Goal: Transaction & Acquisition: Purchase product/service

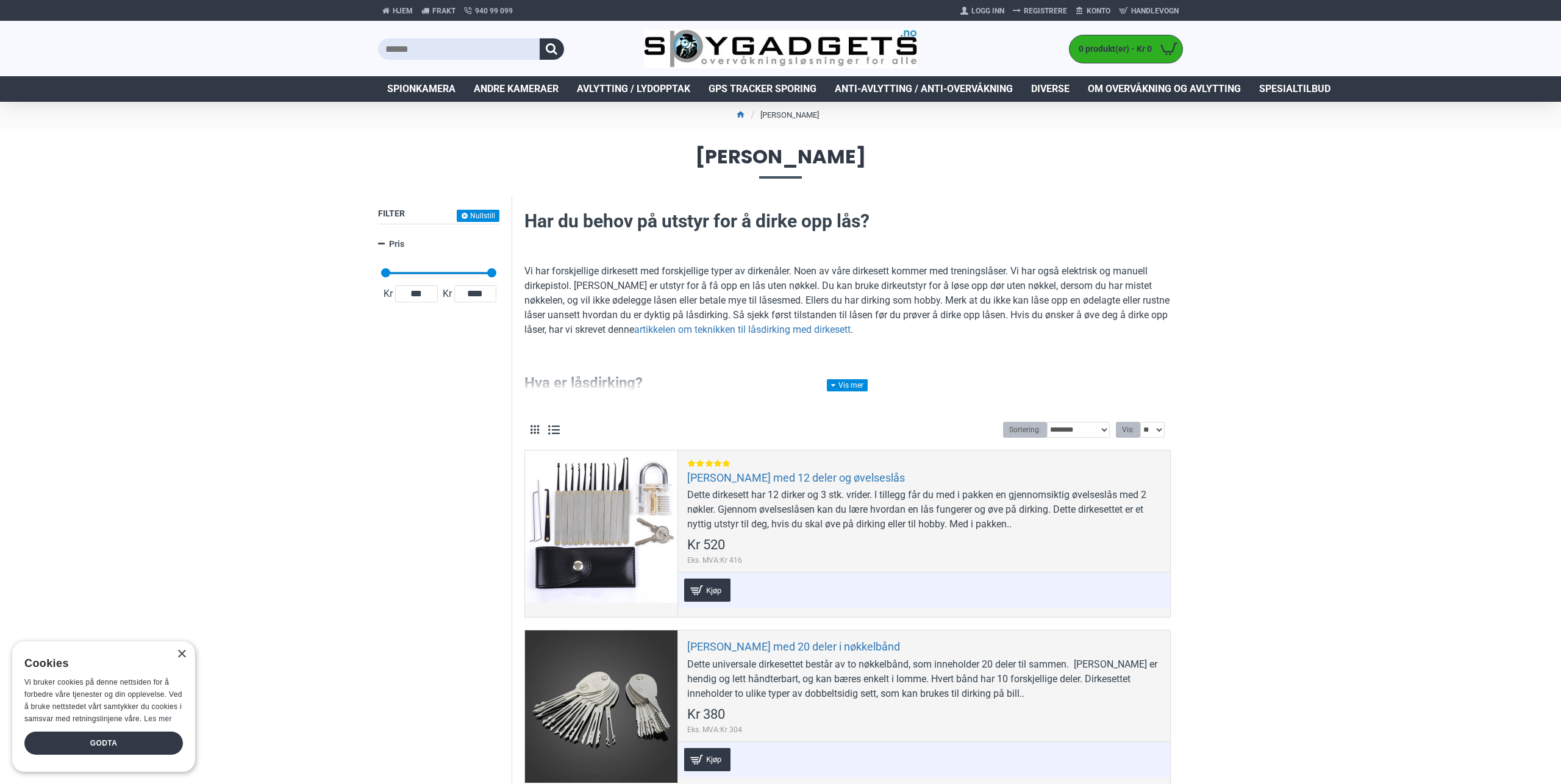
drag, startPoint x: 303, startPoint y: 486, endPoint x: 297, endPoint y: 476, distance: 11.7
drag, startPoint x: 297, startPoint y: 476, endPoint x: 287, endPoint y: 455, distance: 23.3
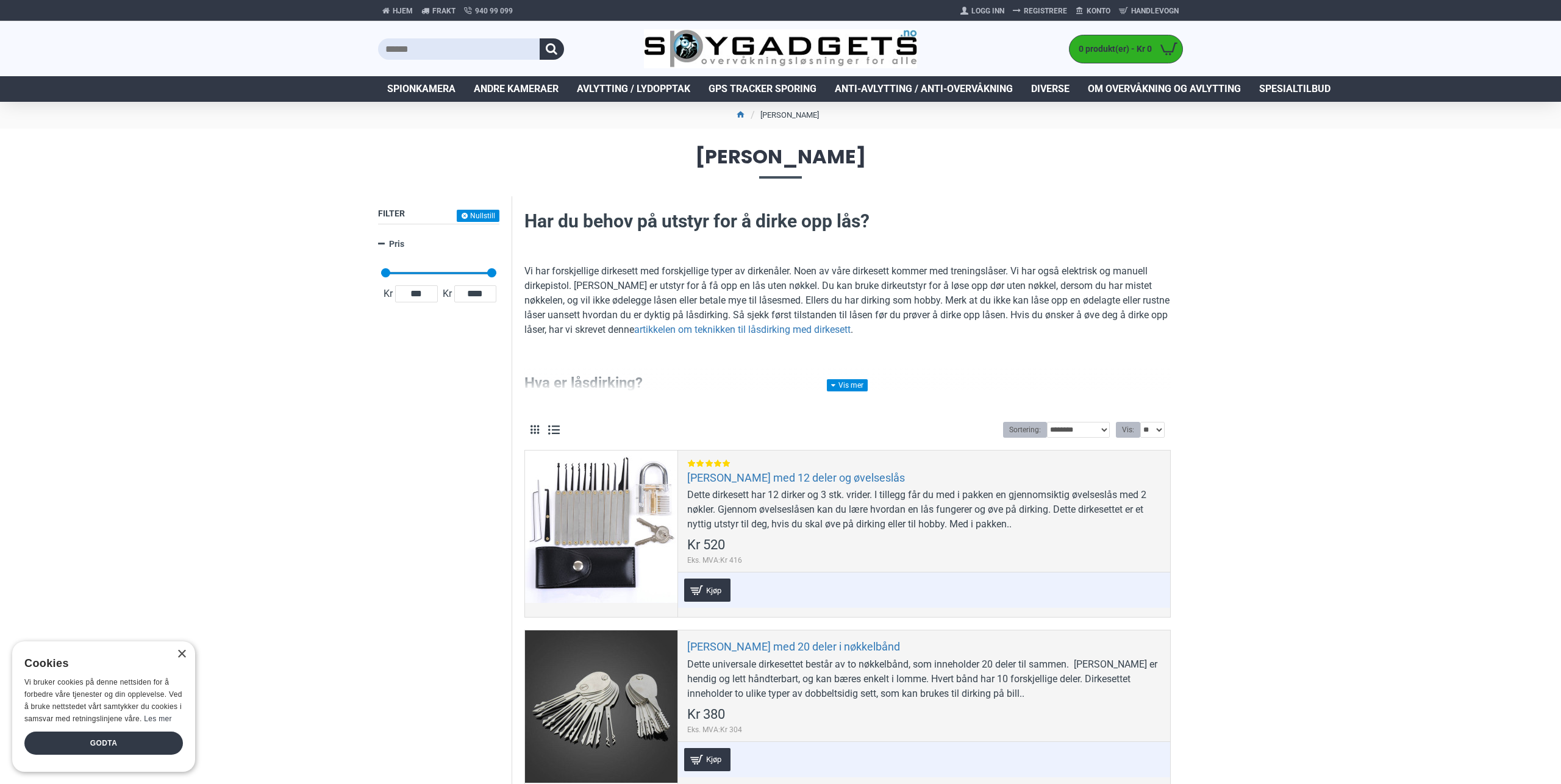
drag, startPoint x: 316, startPoint y: 489, endPoint x: 311, endPoint y: 476, distance: 13.9
drag, startPoint x: 311, startPoint y: 476, endPoint x: 312, endPoint y: 464, distance: 12.0
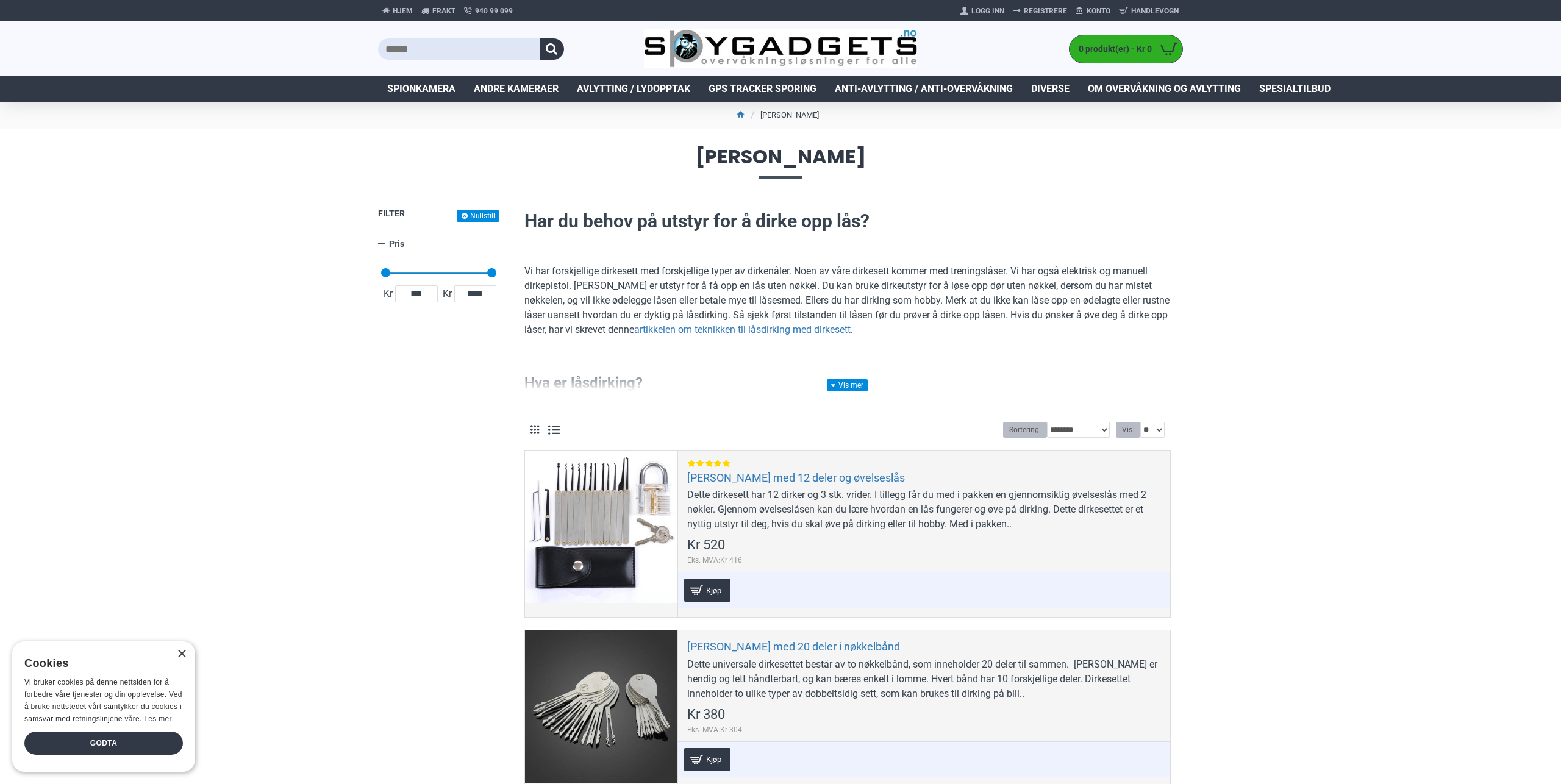
drag, startPoint x: 344, startPoint y: 484, endPoint x: 345, endPoint y: 469, distance: 15.0
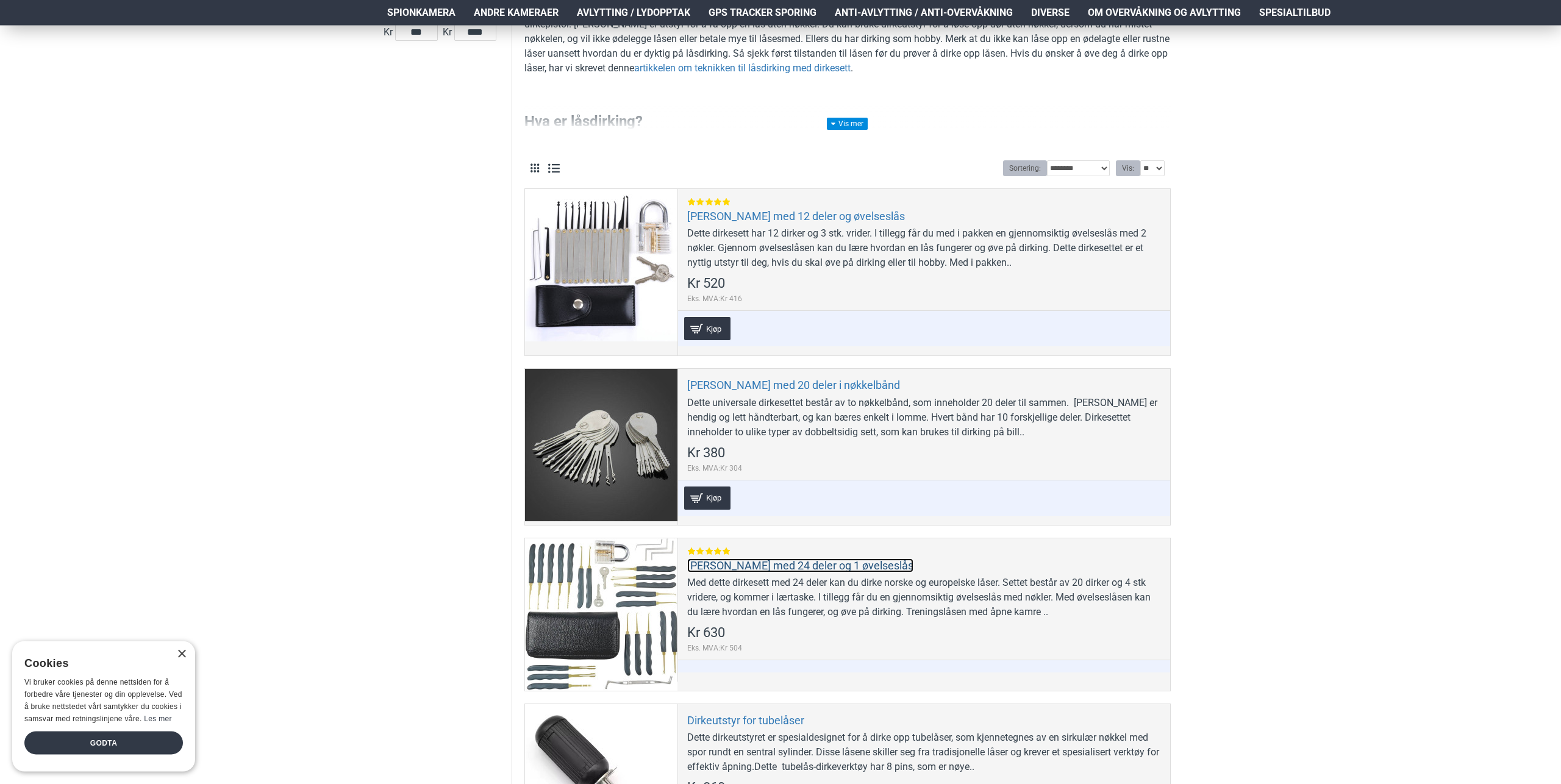
scroll to position [168, 0]
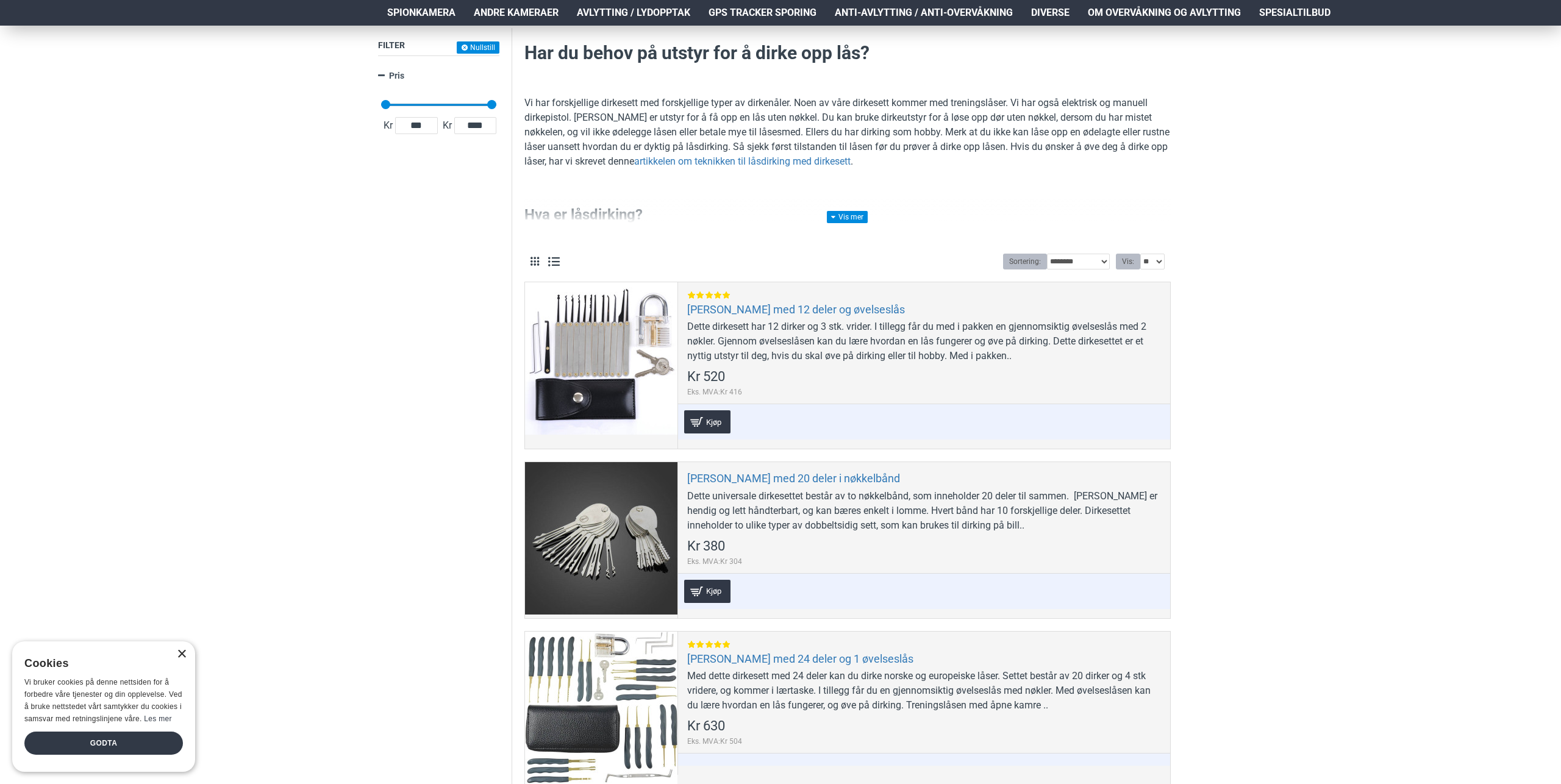
click at [179, 654] on div "×" at bounding box center [181, 654] width 9 height 9
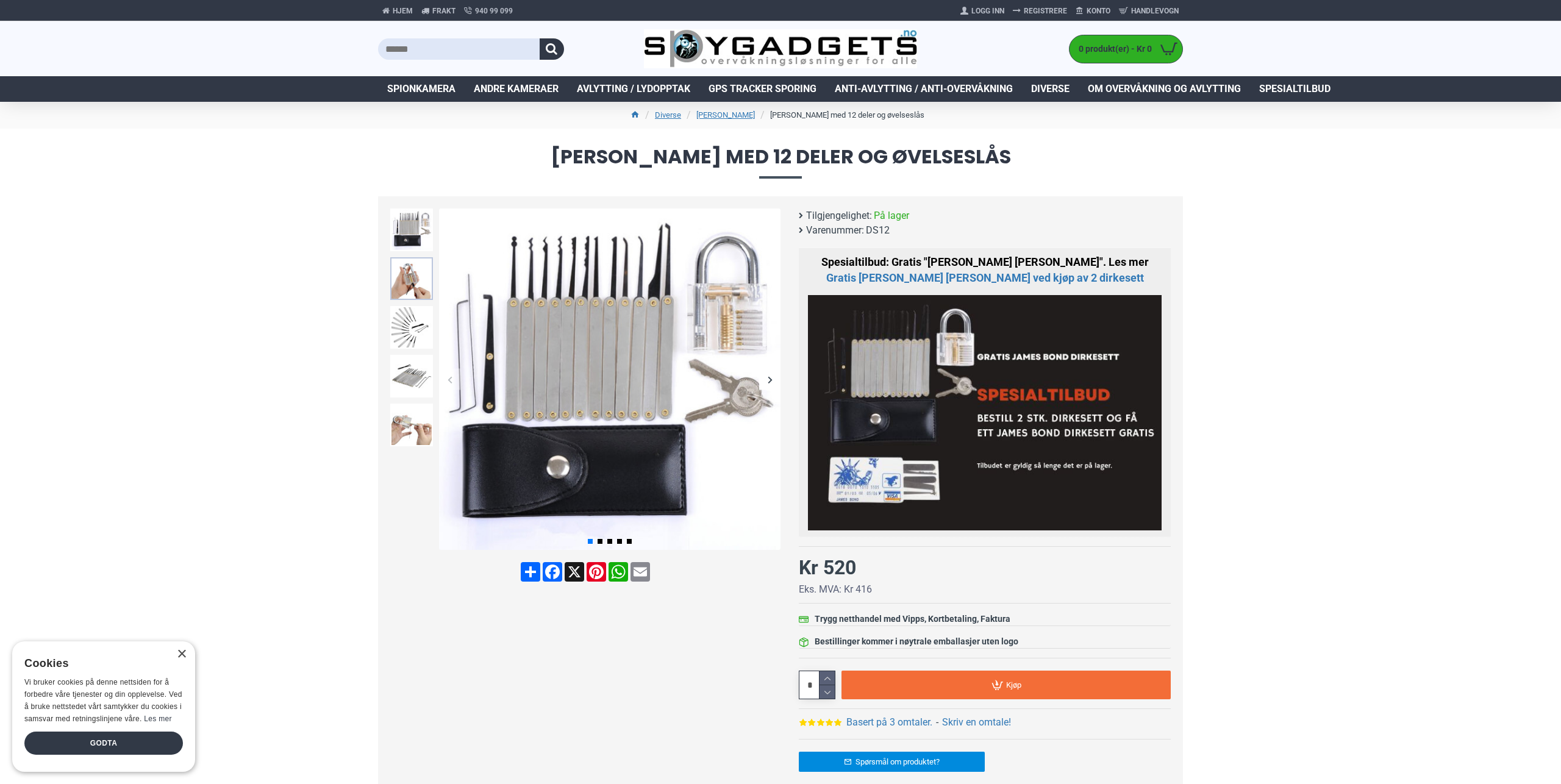
click at [405, 280] on img at bounding box center [411, 278] width 43 height 43
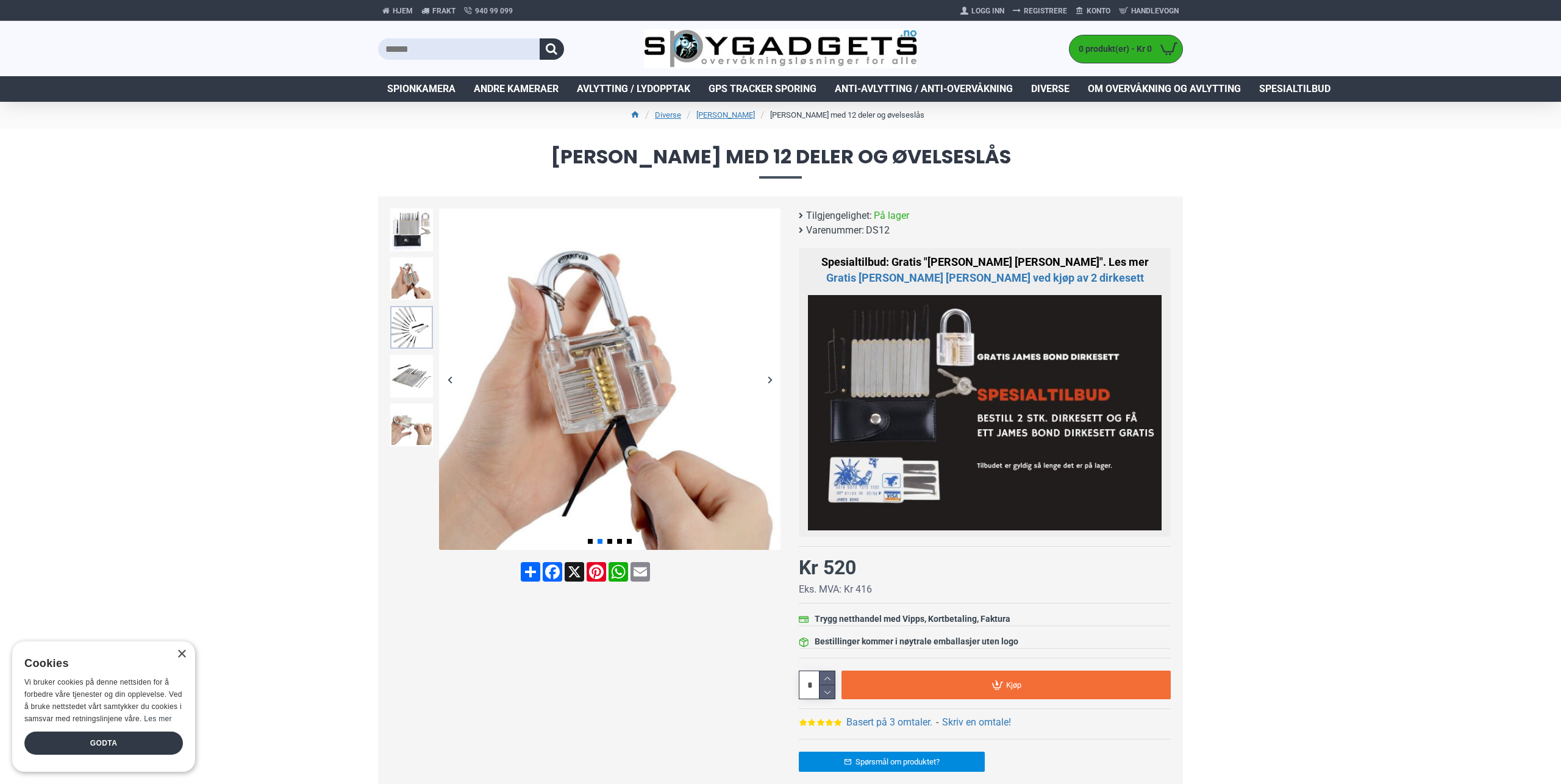
click at [422, 333] on img at bounding box center [411, 327] width 43 height 43
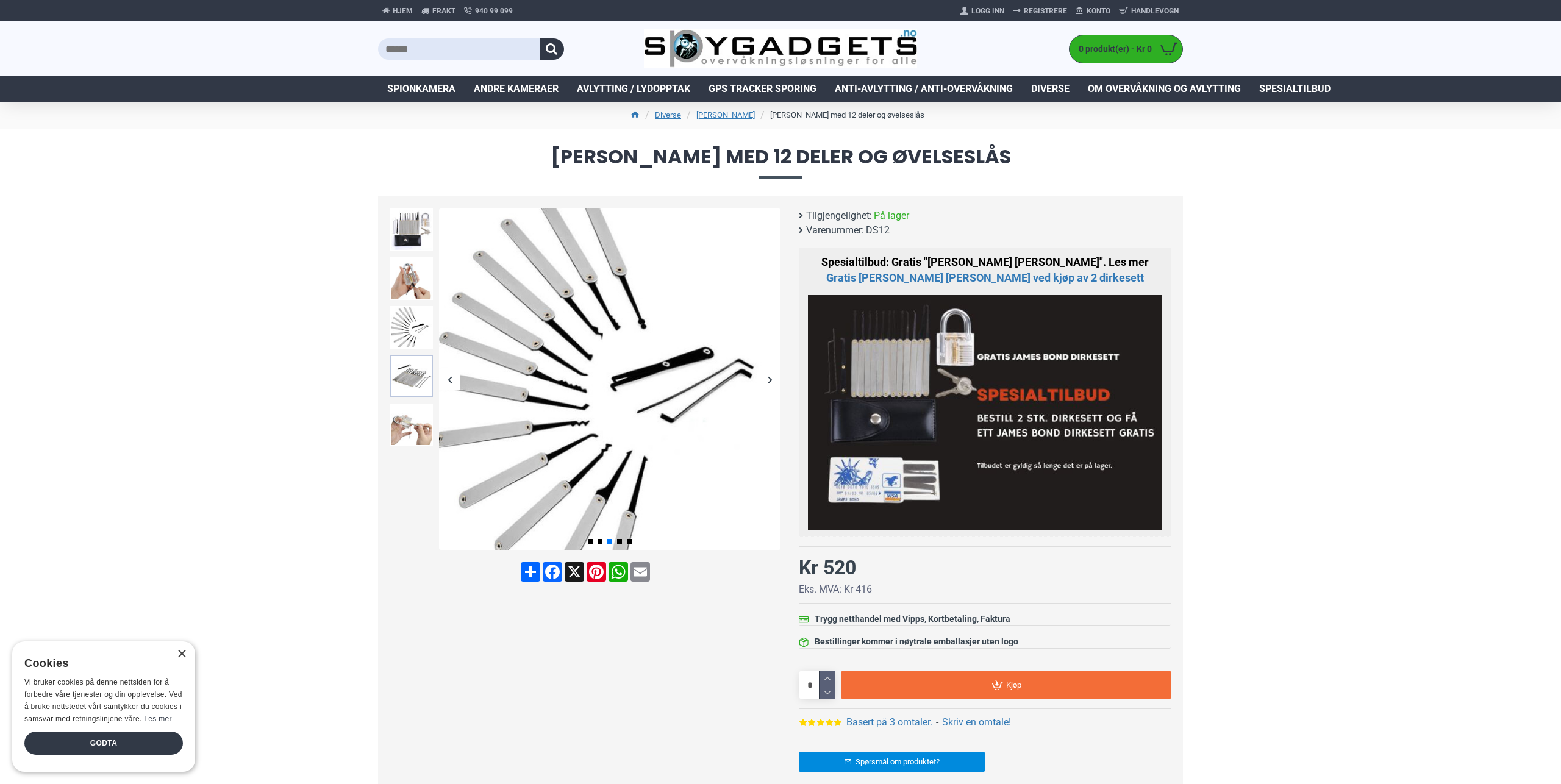
click at [411, 387] on img at bounding box center [411, 376] width 43 height 43
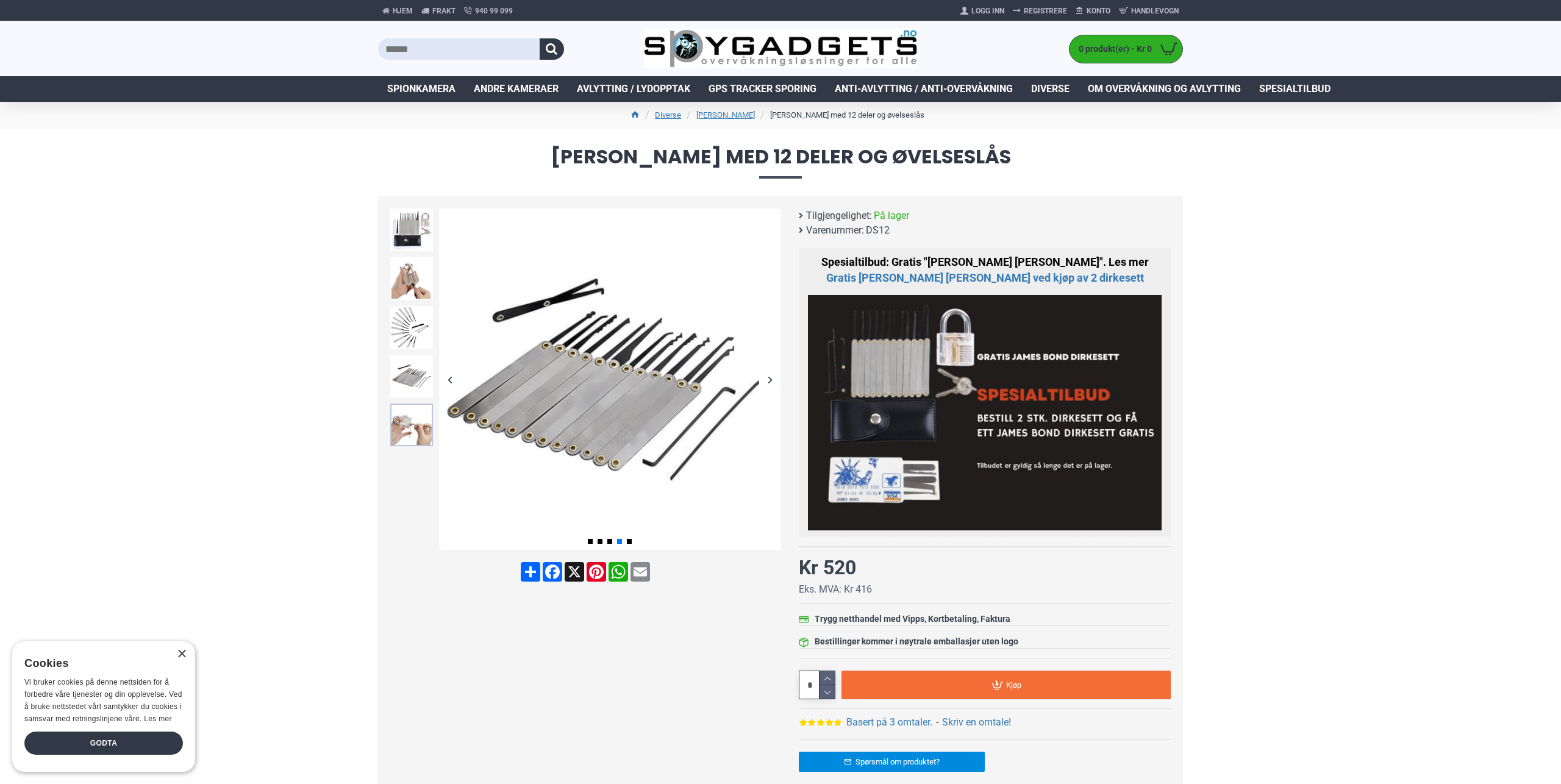
click at [411, 440] on img at bounding box center [411, 425] width 43 height 43
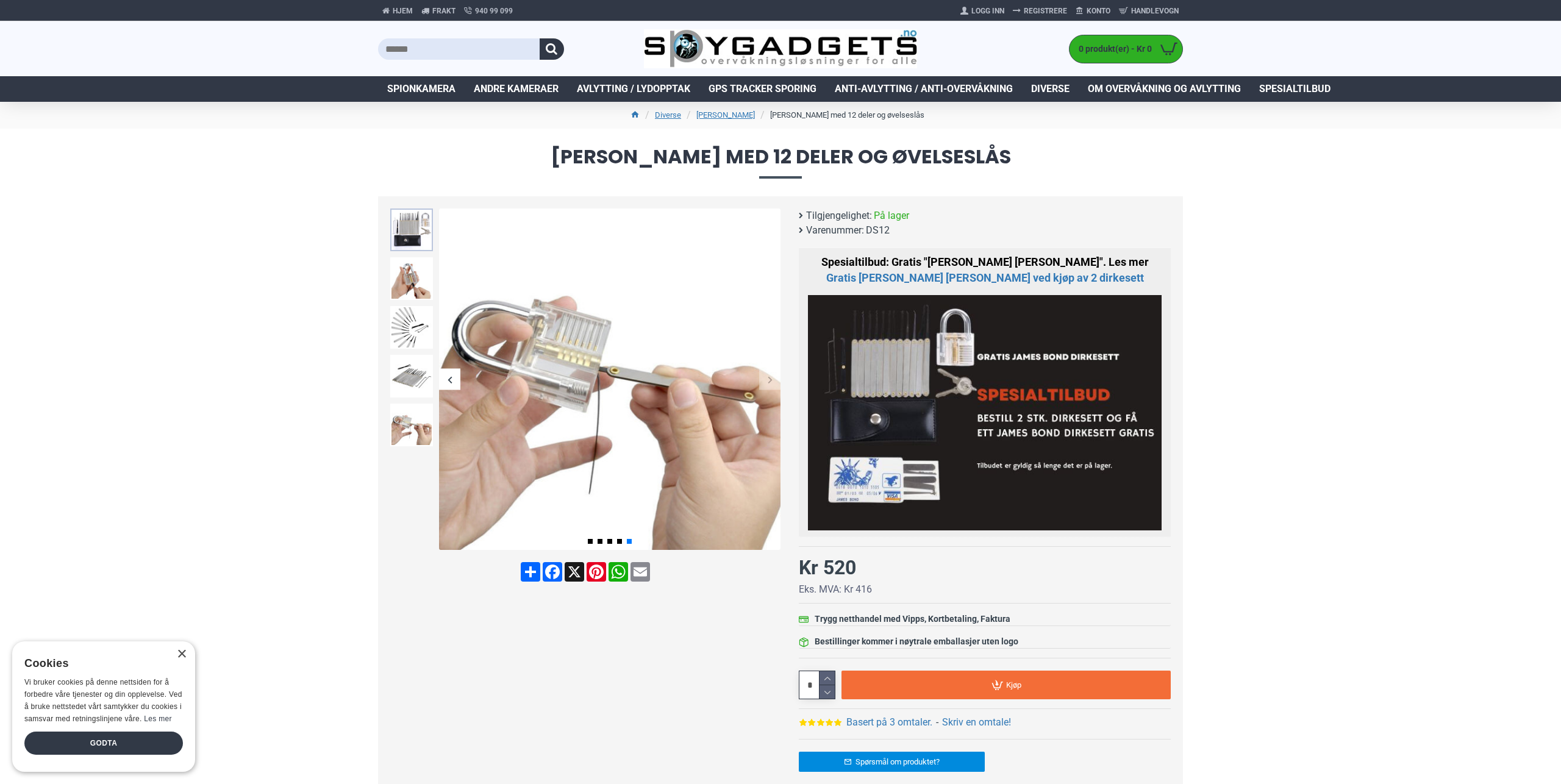
click at [419, 230] on img at bounding box center [411, 230] width 43 height 43
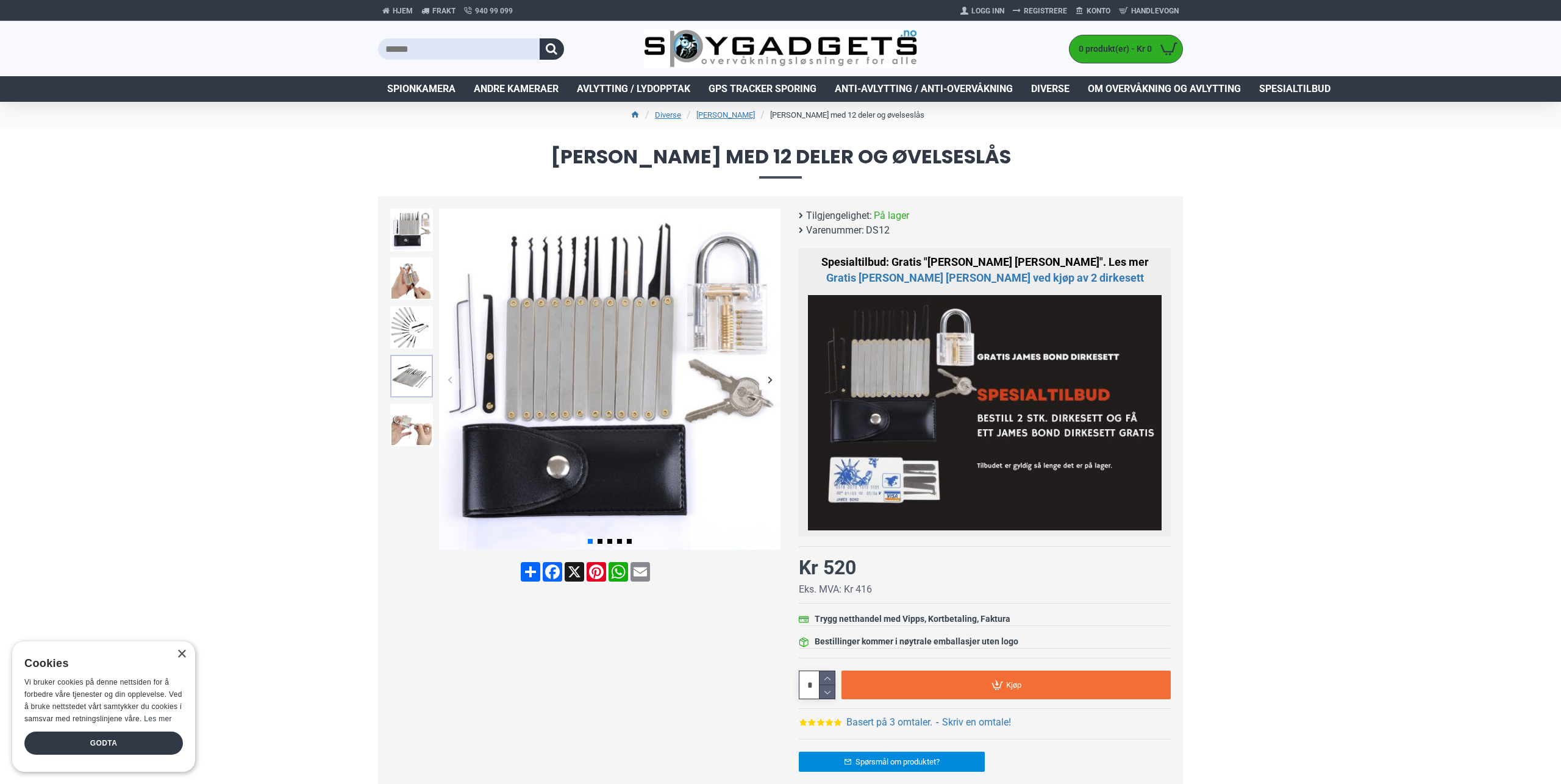
click at [407, 374] on img at bounding box center [411, 376] width 43 height 43
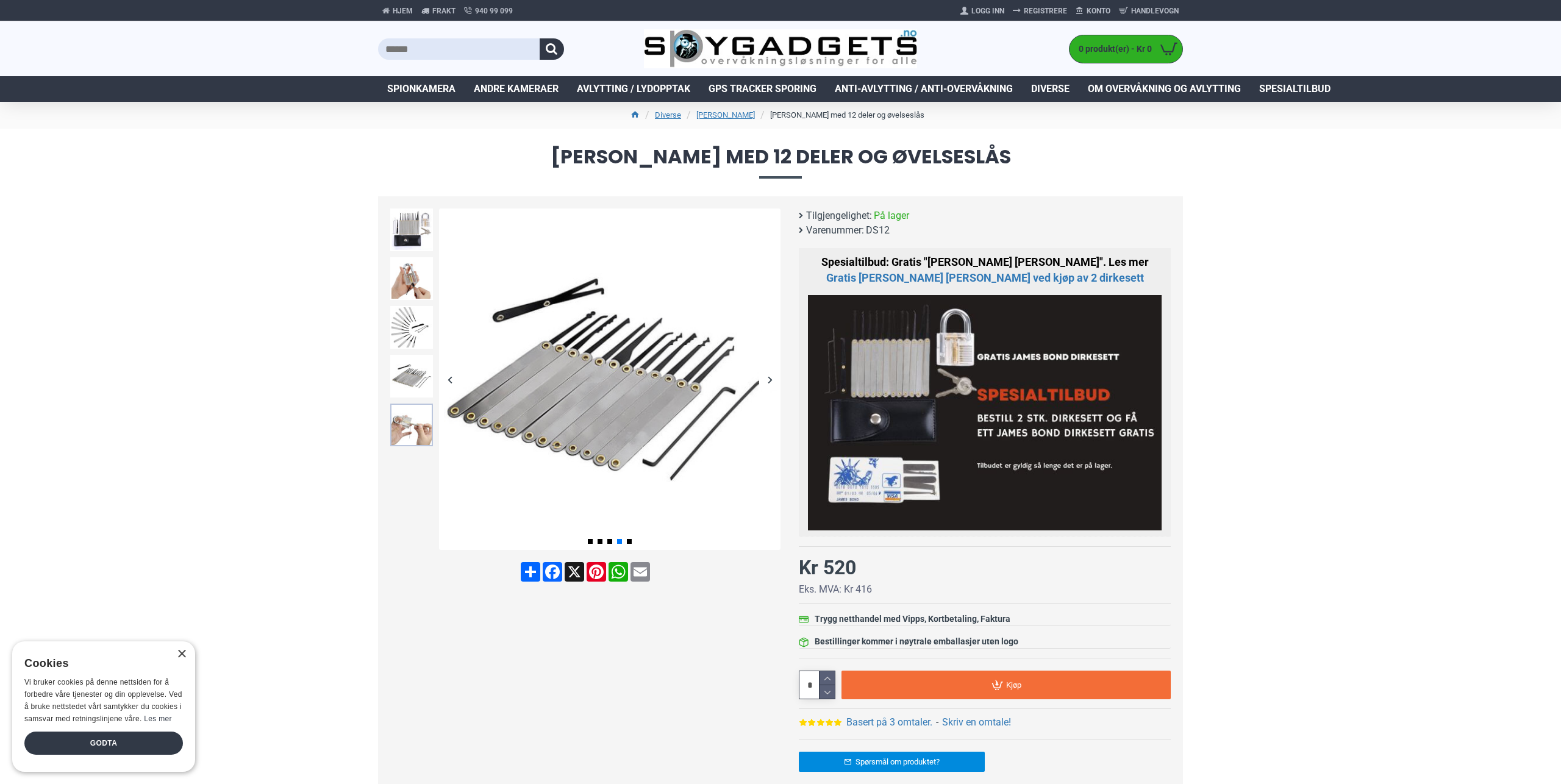
click at [409, 423] on img at bounding box center [411, 425] width 43 height 43
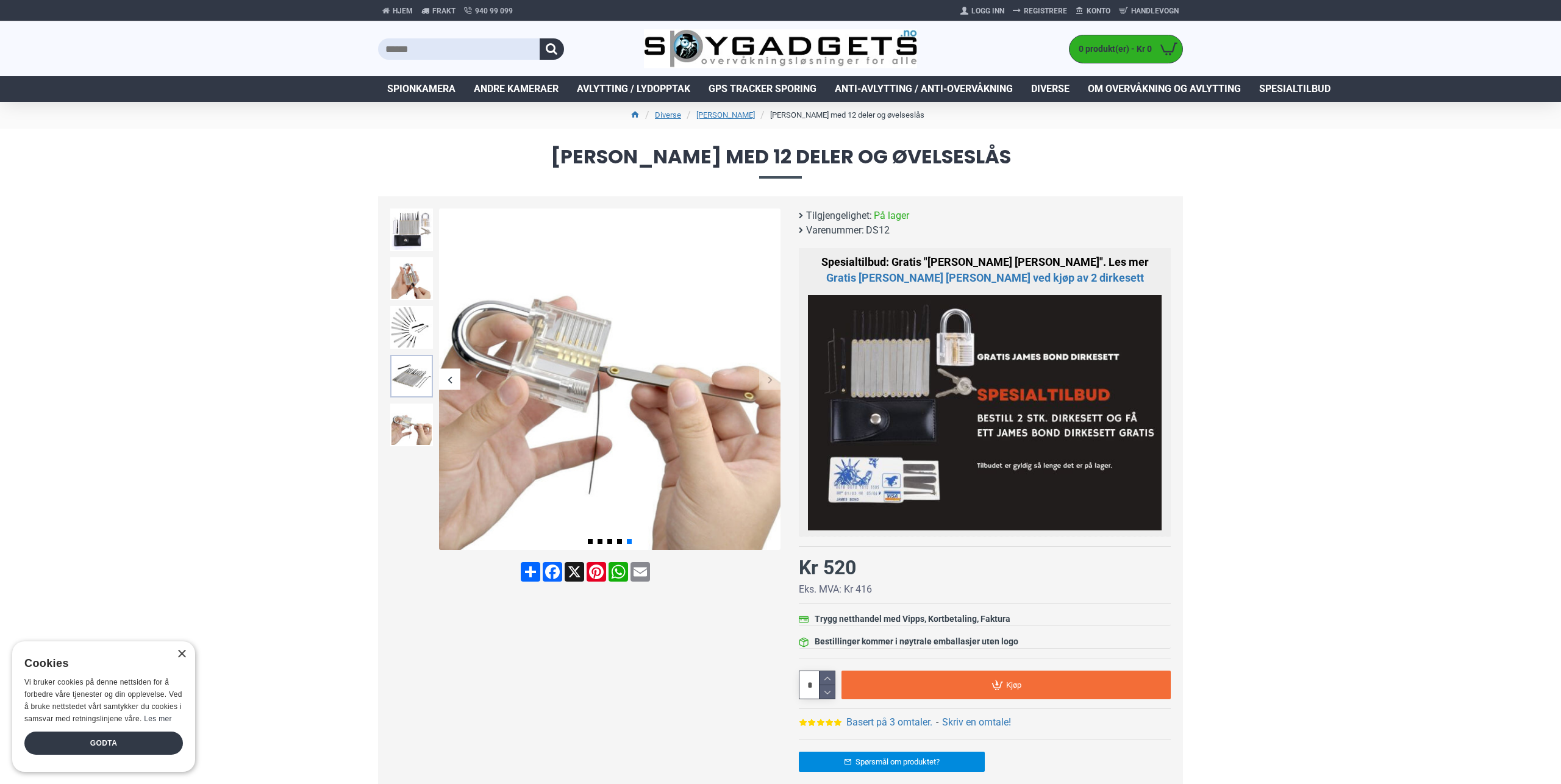
click at [423, 380] on img at bounding box center [411, 376] width 43 height 43
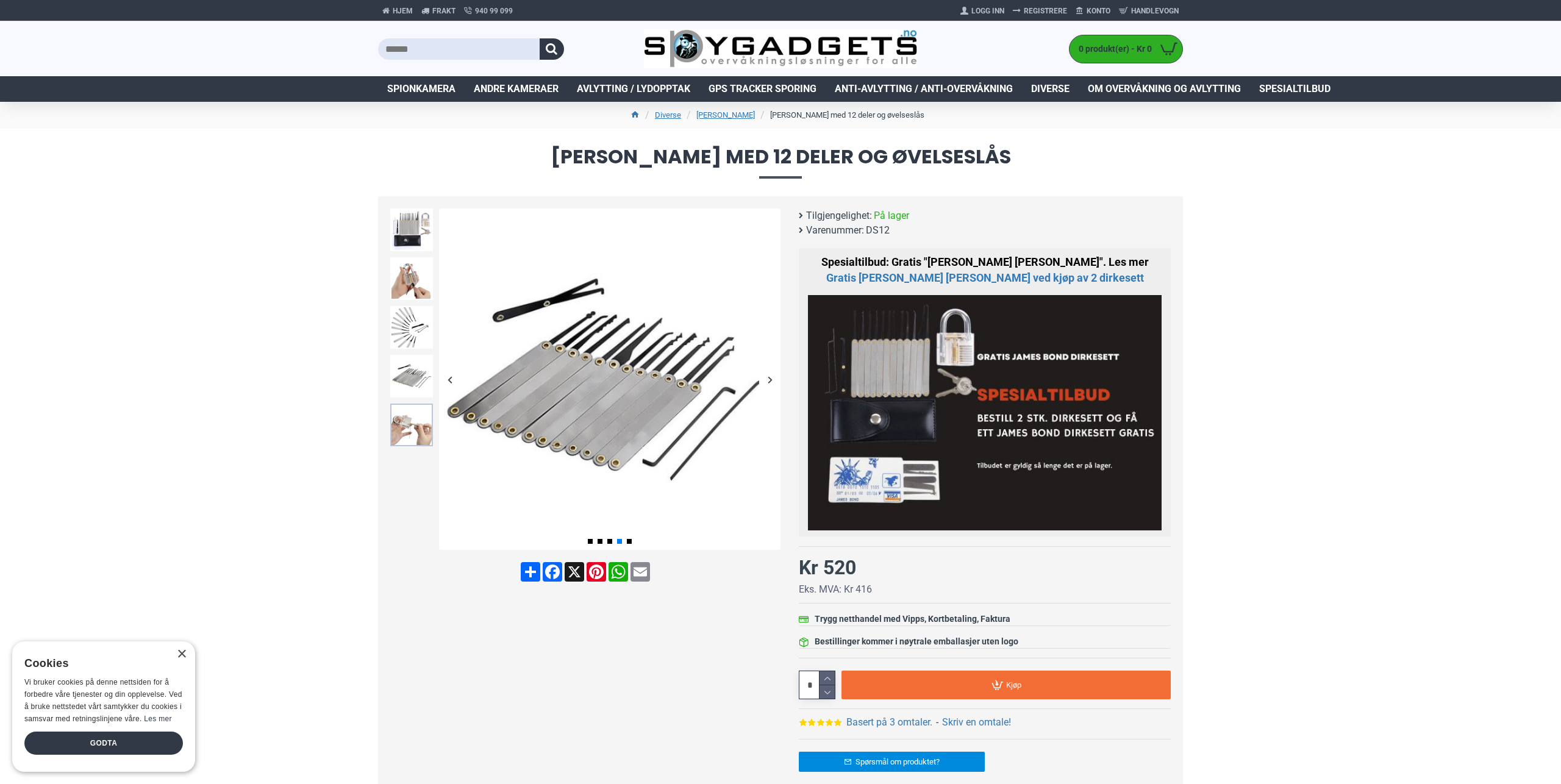
click at [419, 418] on img at bounding box center [411, 425] width 43 height 43
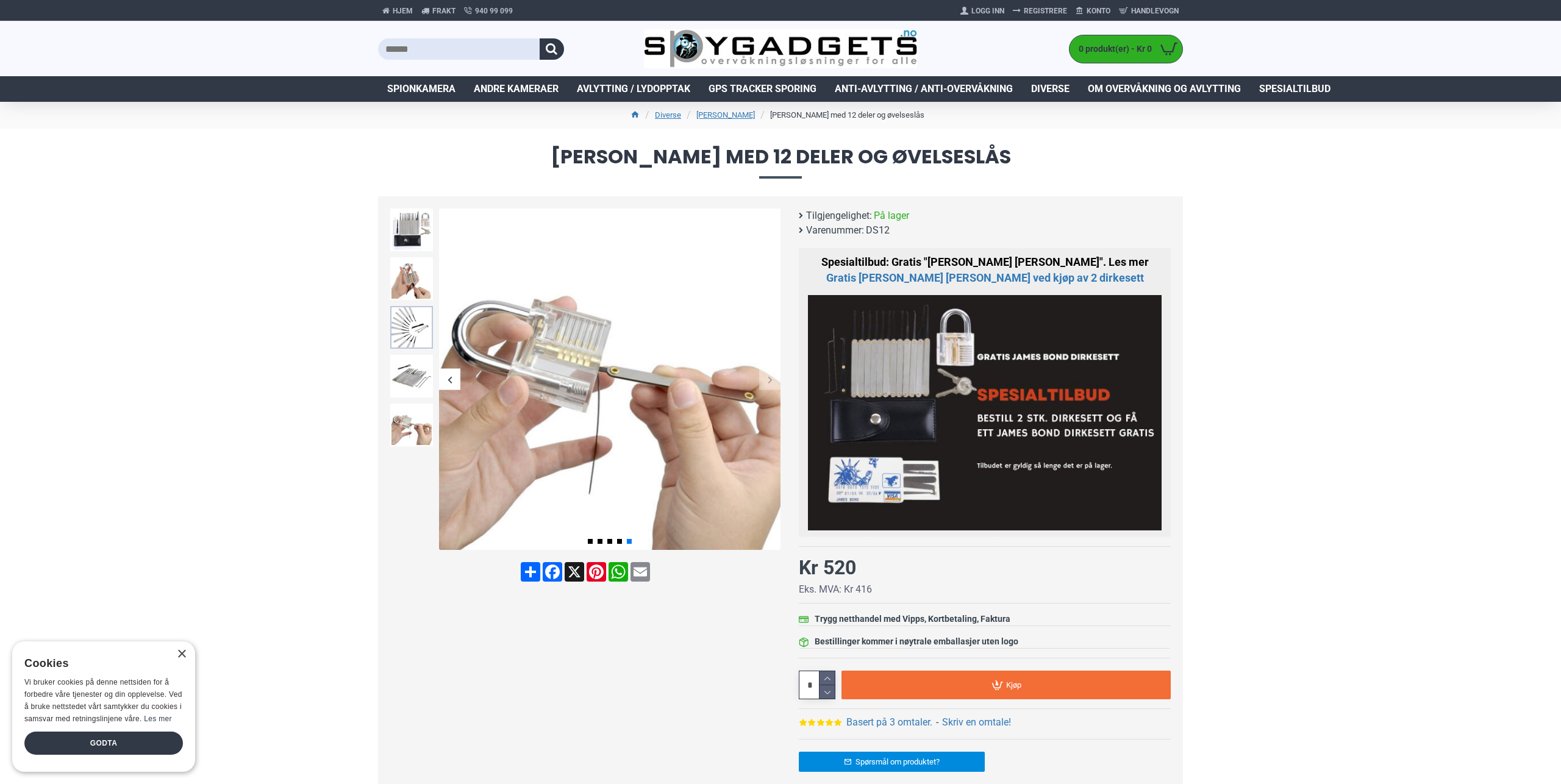
click at [411, 318] on img at bounding box center [411, 327] width 43 height 43
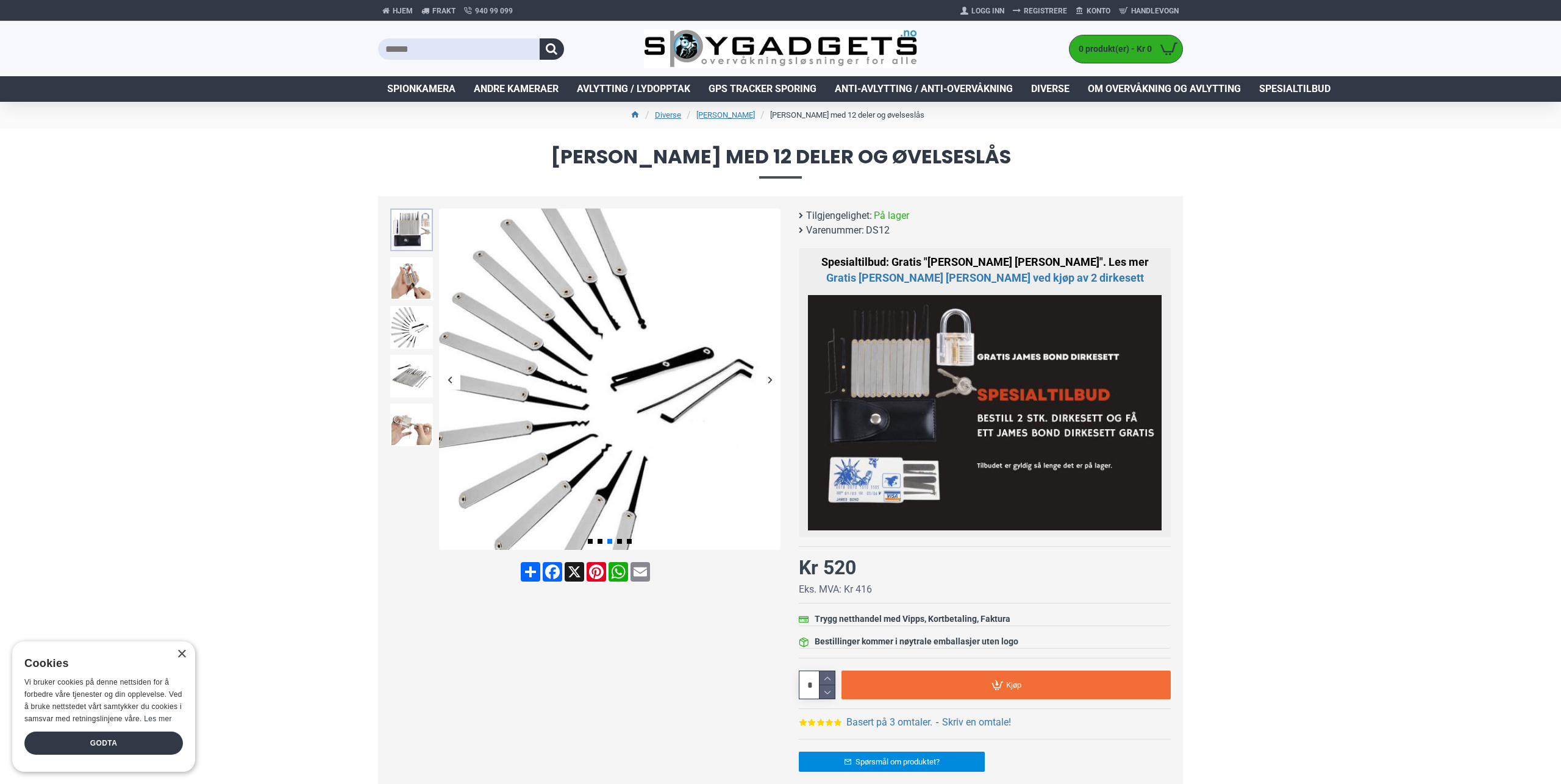
click at [415, 245] on img at bounding box center [411, 230] width 43 height 43
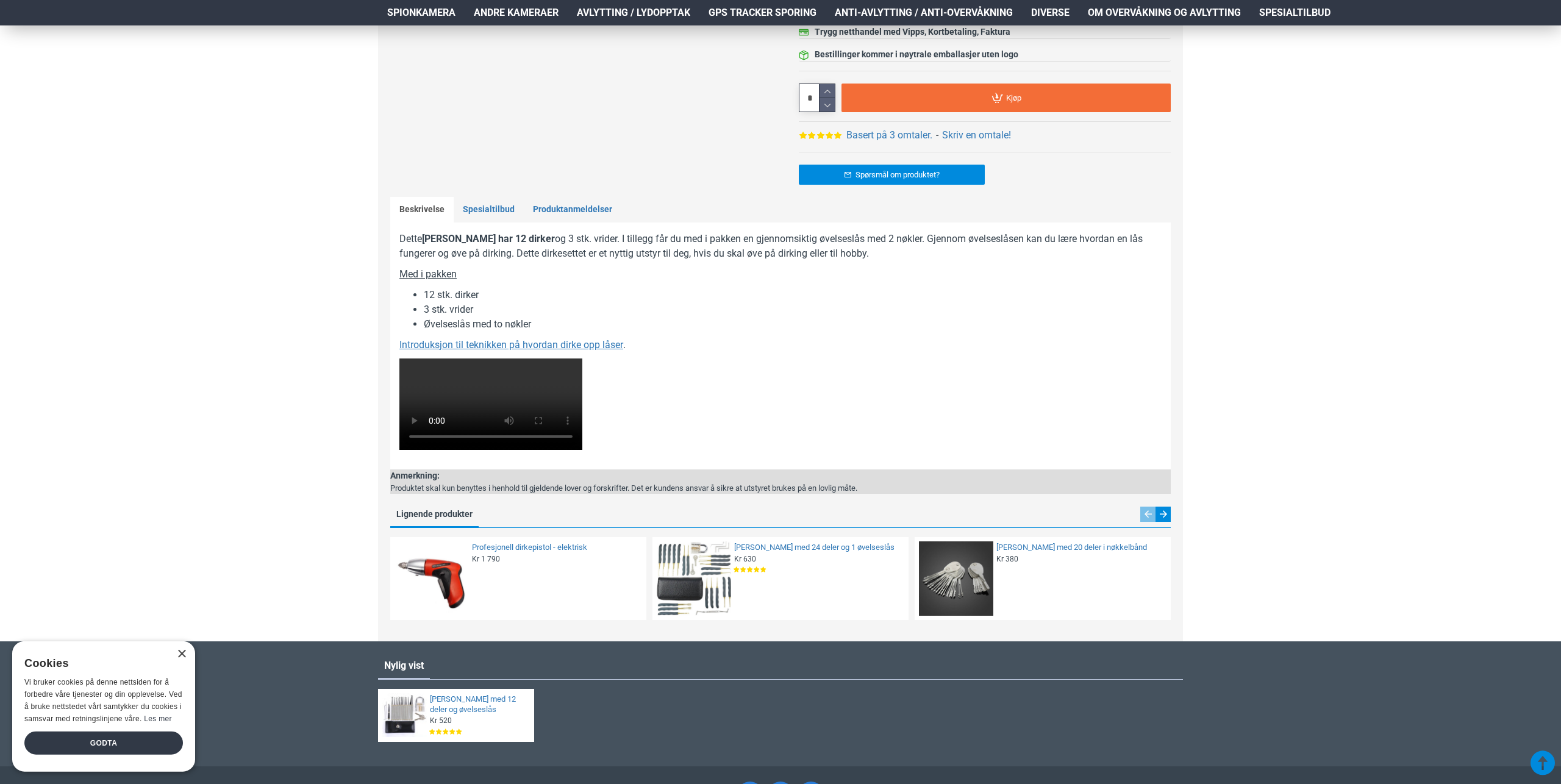
scroll to position [589, 0]
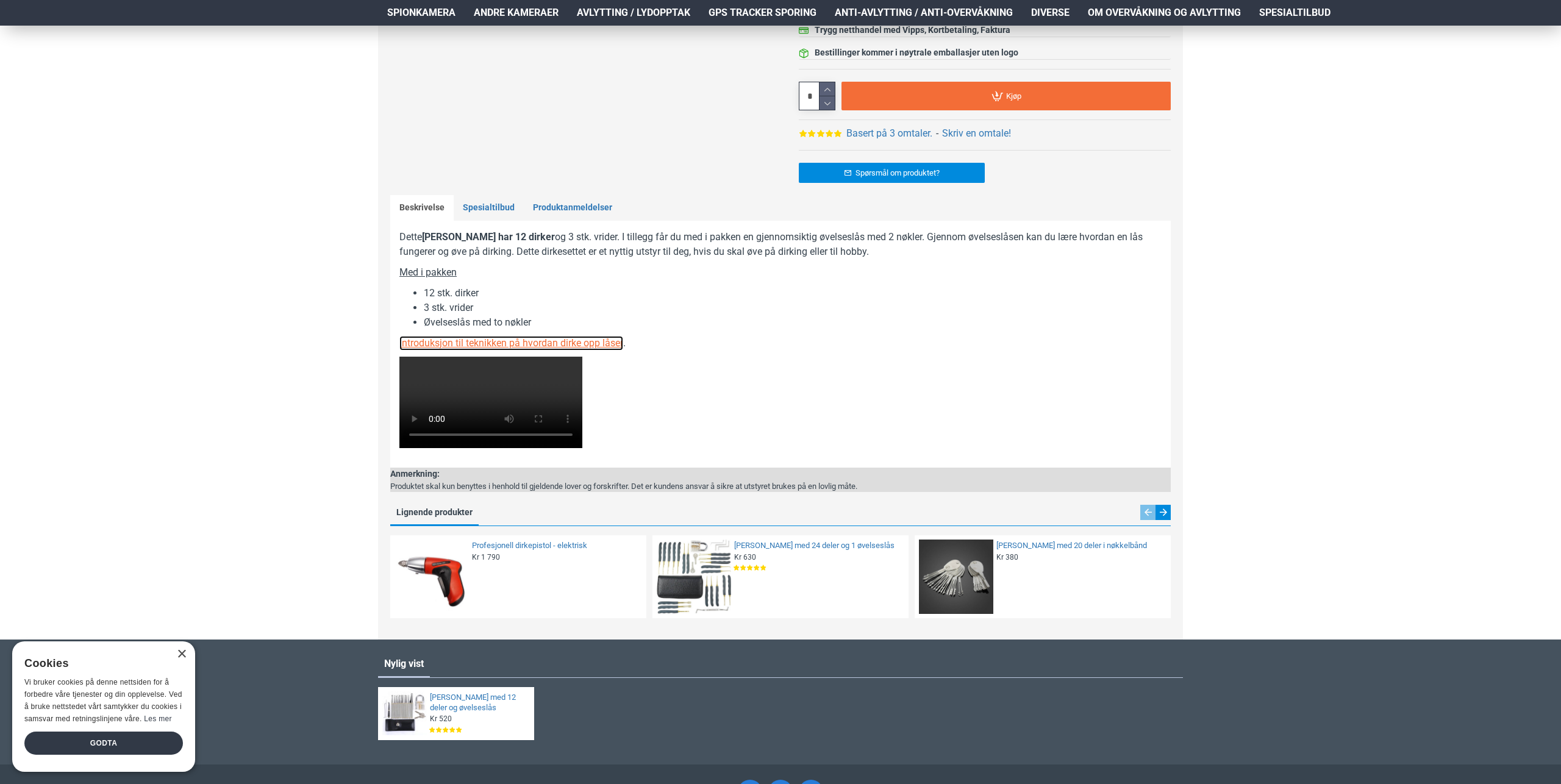
click at [562, 343] on u "Introduksjon til teknikken på hvordan dirke opp låser" at bounding box center [511, 343] width 224 height 12
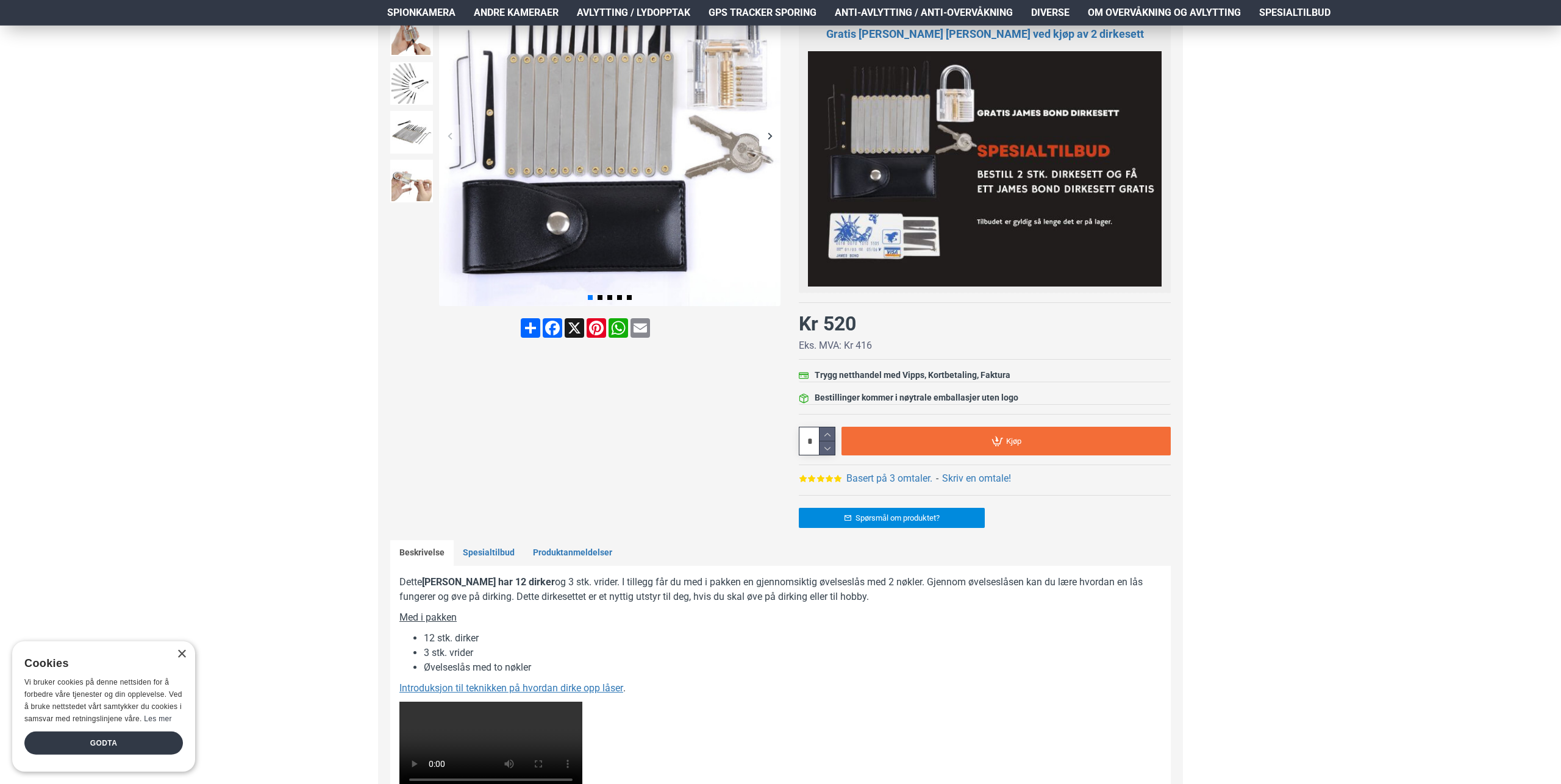
scroll to position [253, 0]
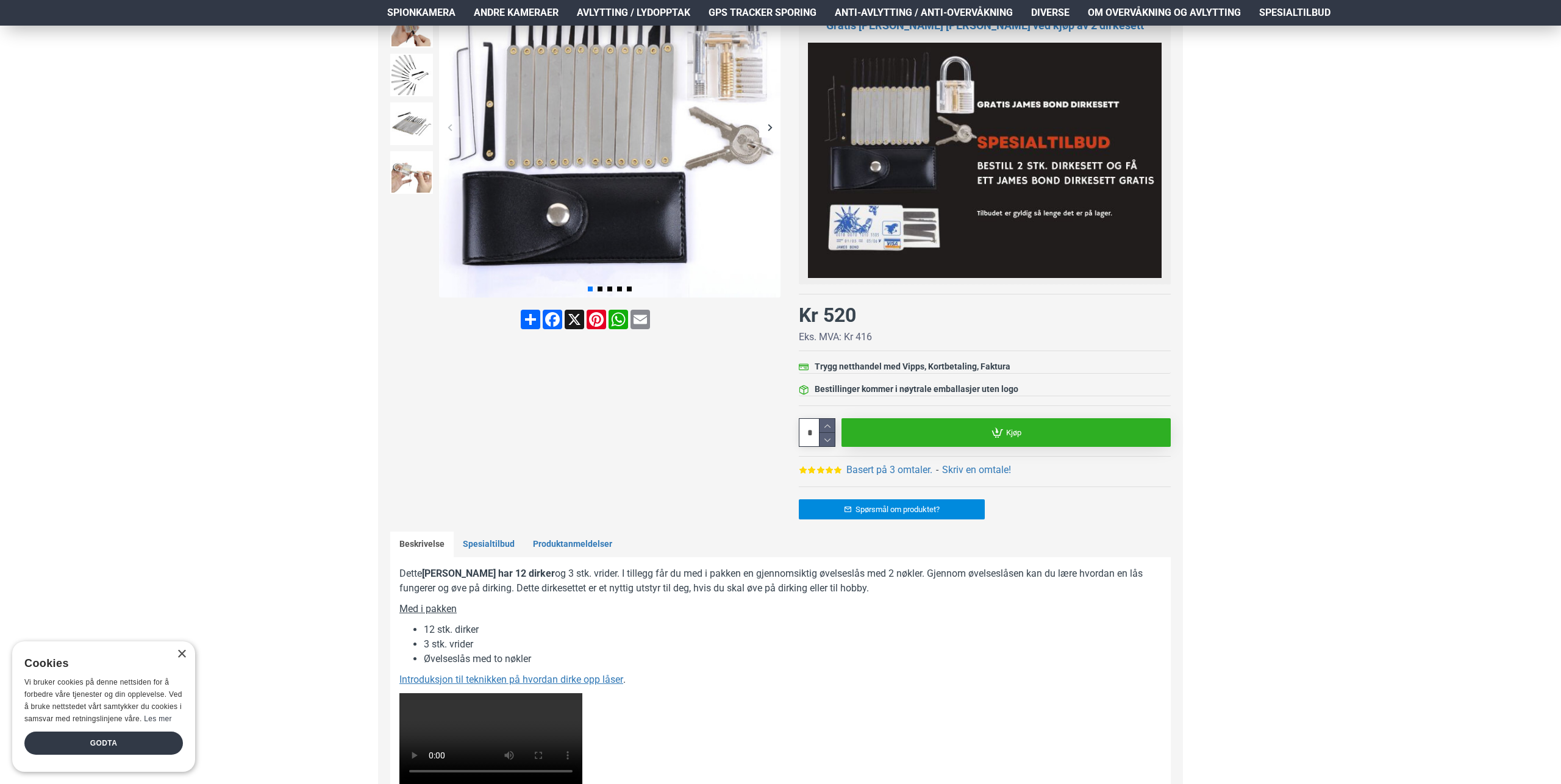
click at [984, 437] on link "Kjøp" at bounding box center [1006, 433] width 329 height 29
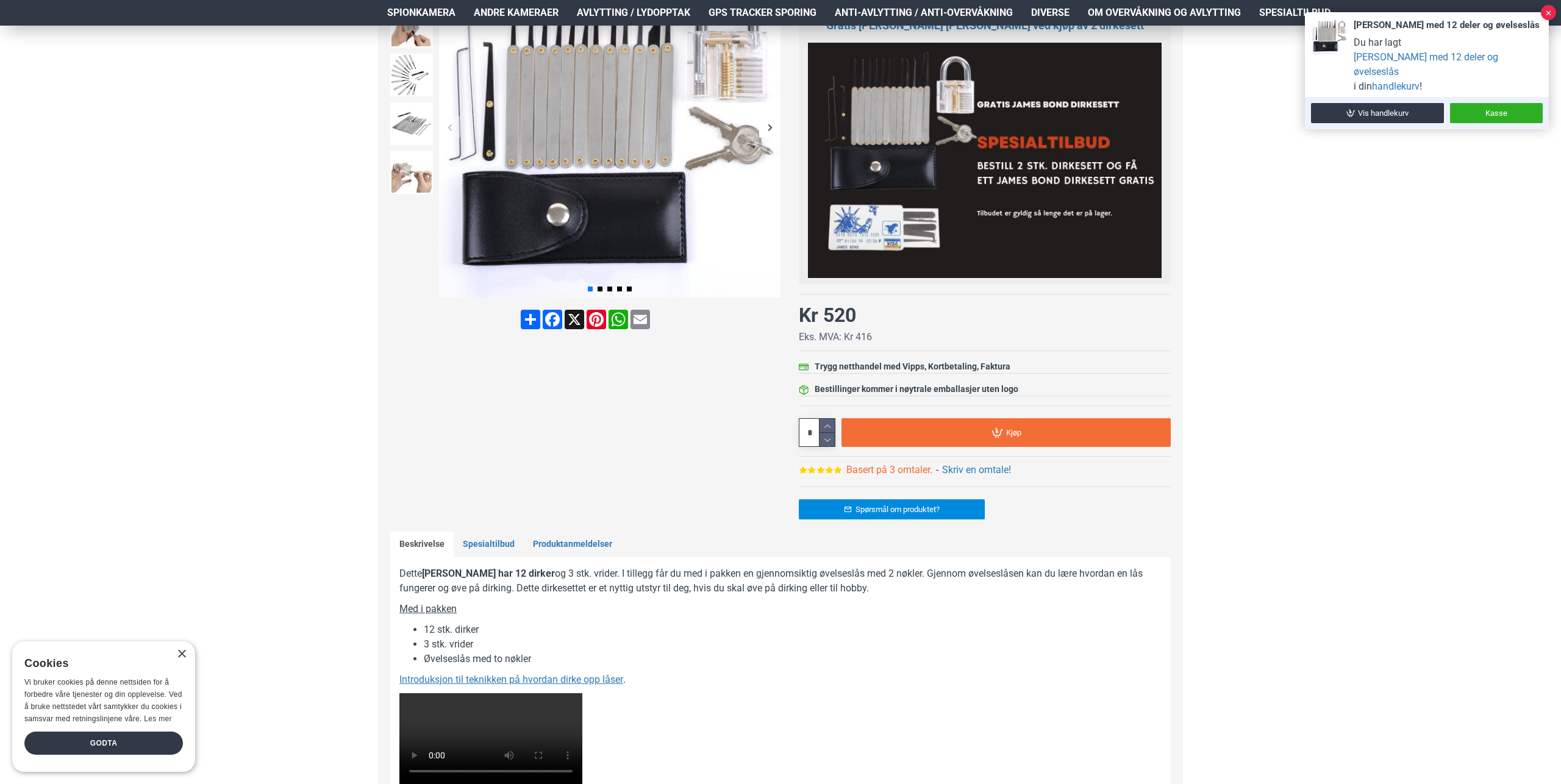
click at [882, 474] on link "Basert på 3 omtaler." at bounding box center [889, 470] width 86 height 14
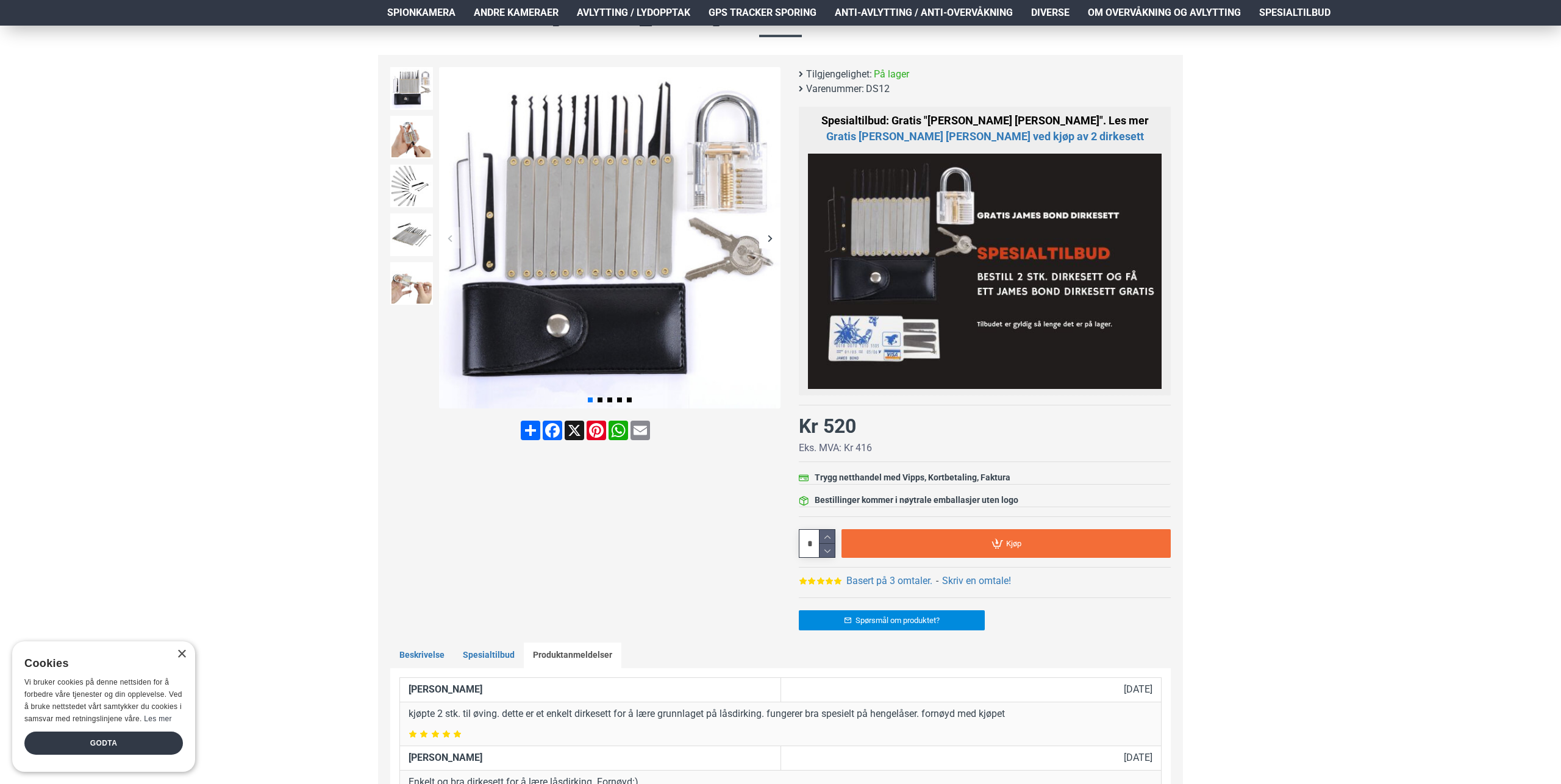
scroll to position [0, 0]
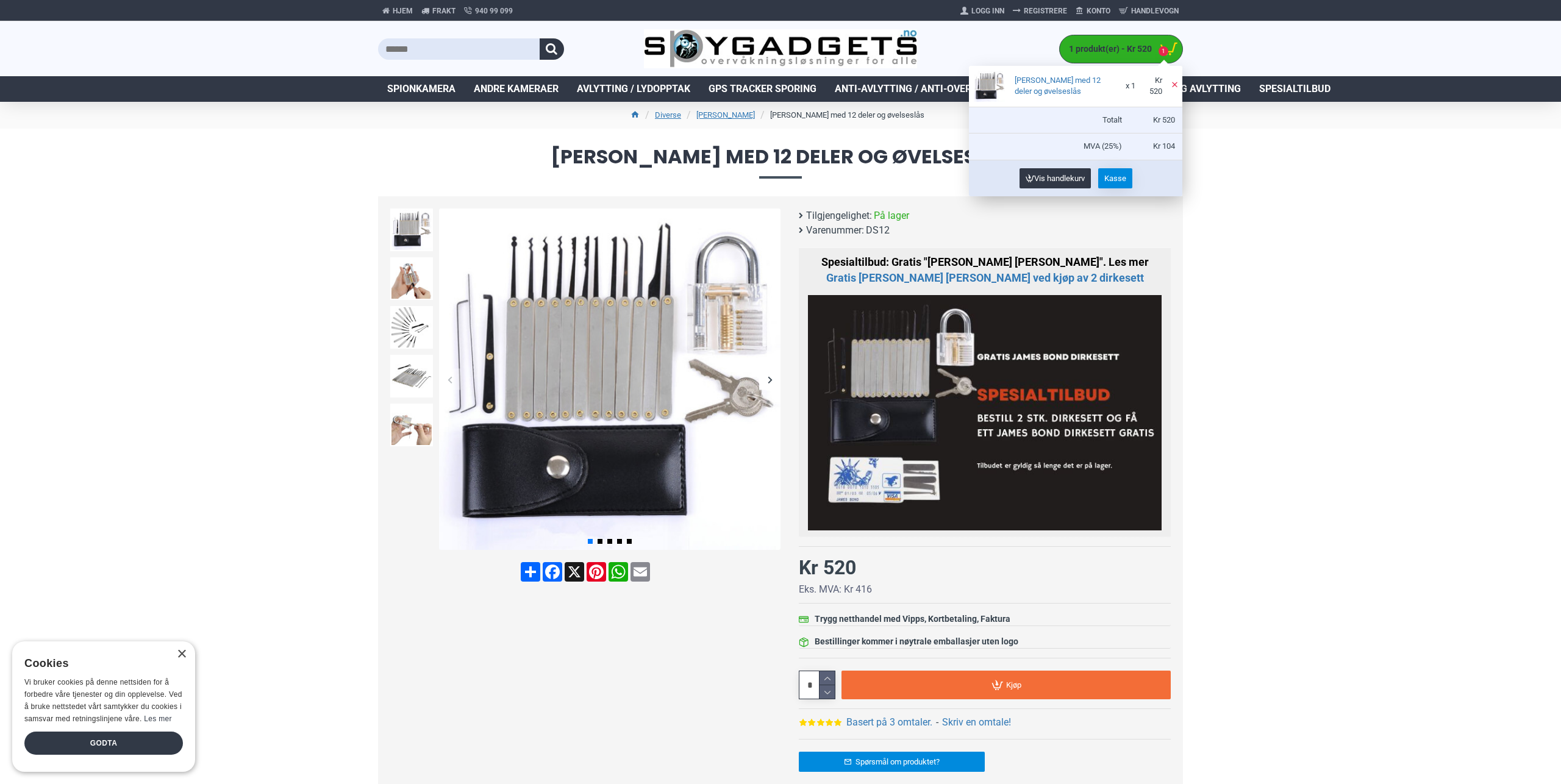
click at [1117, 182] on span "Kasse" at bounding box center [1116, 178] width 22 height 8
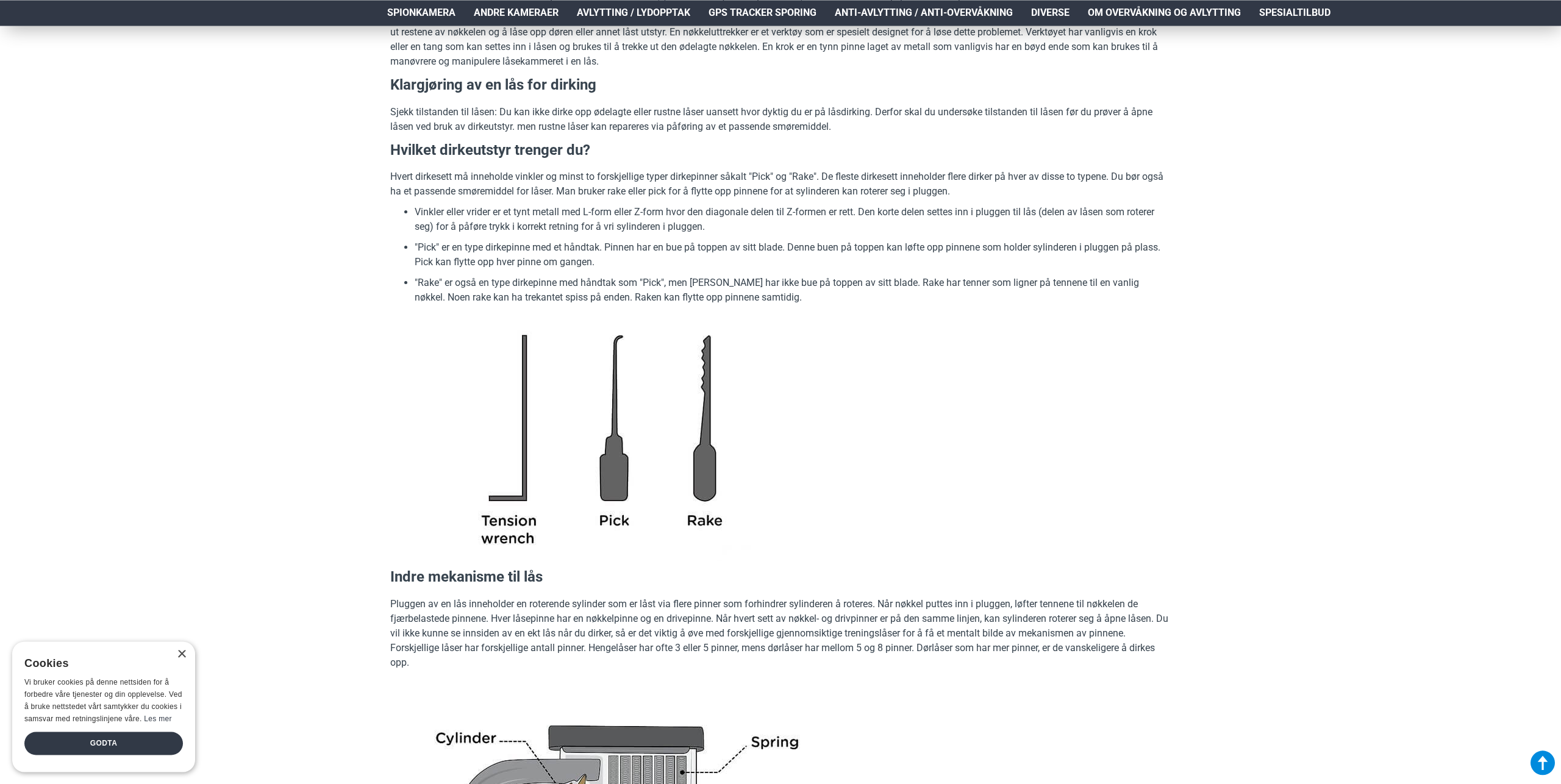
scroll to position [757, 0]
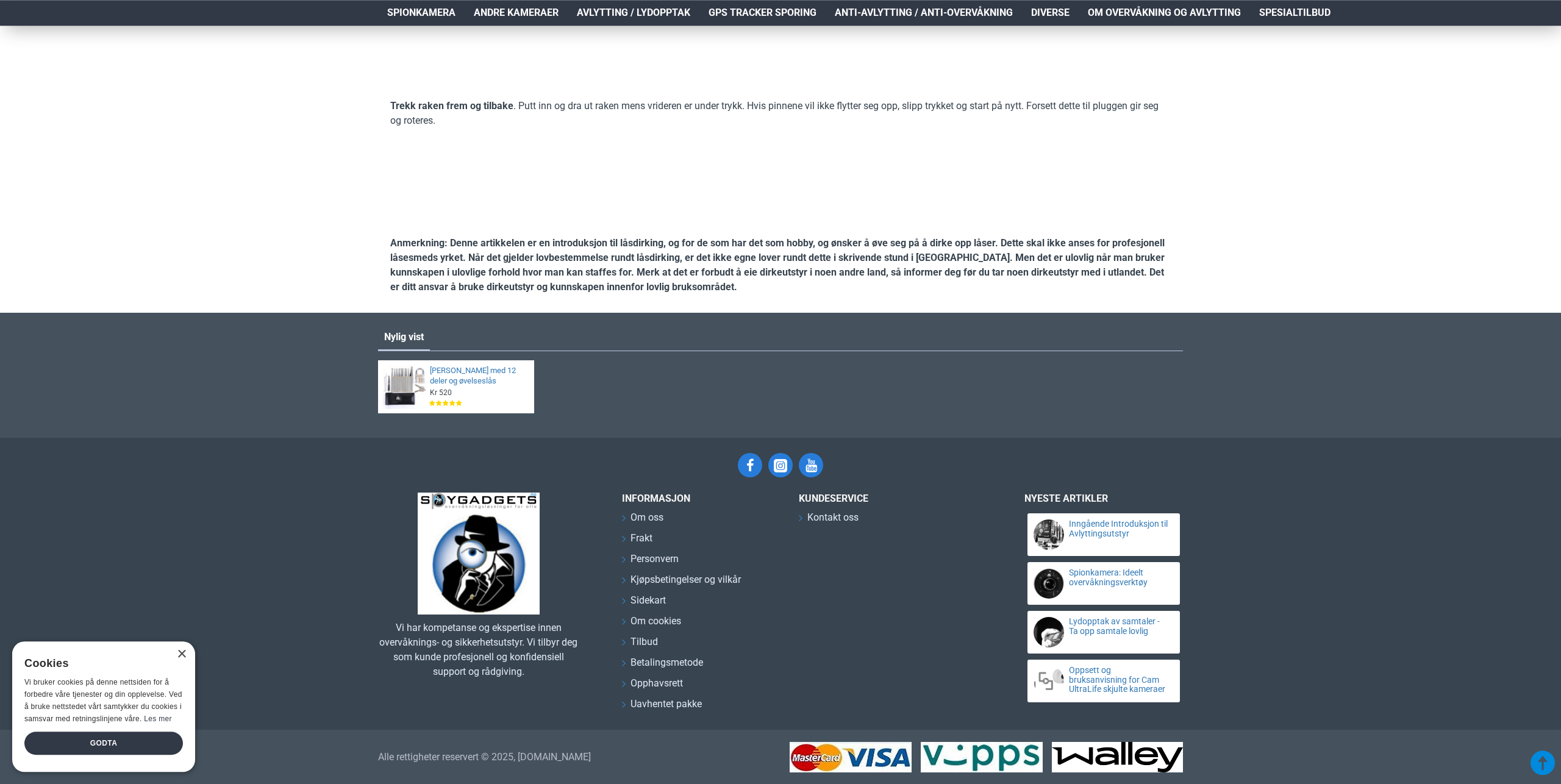
scroll to position [4290, 0]
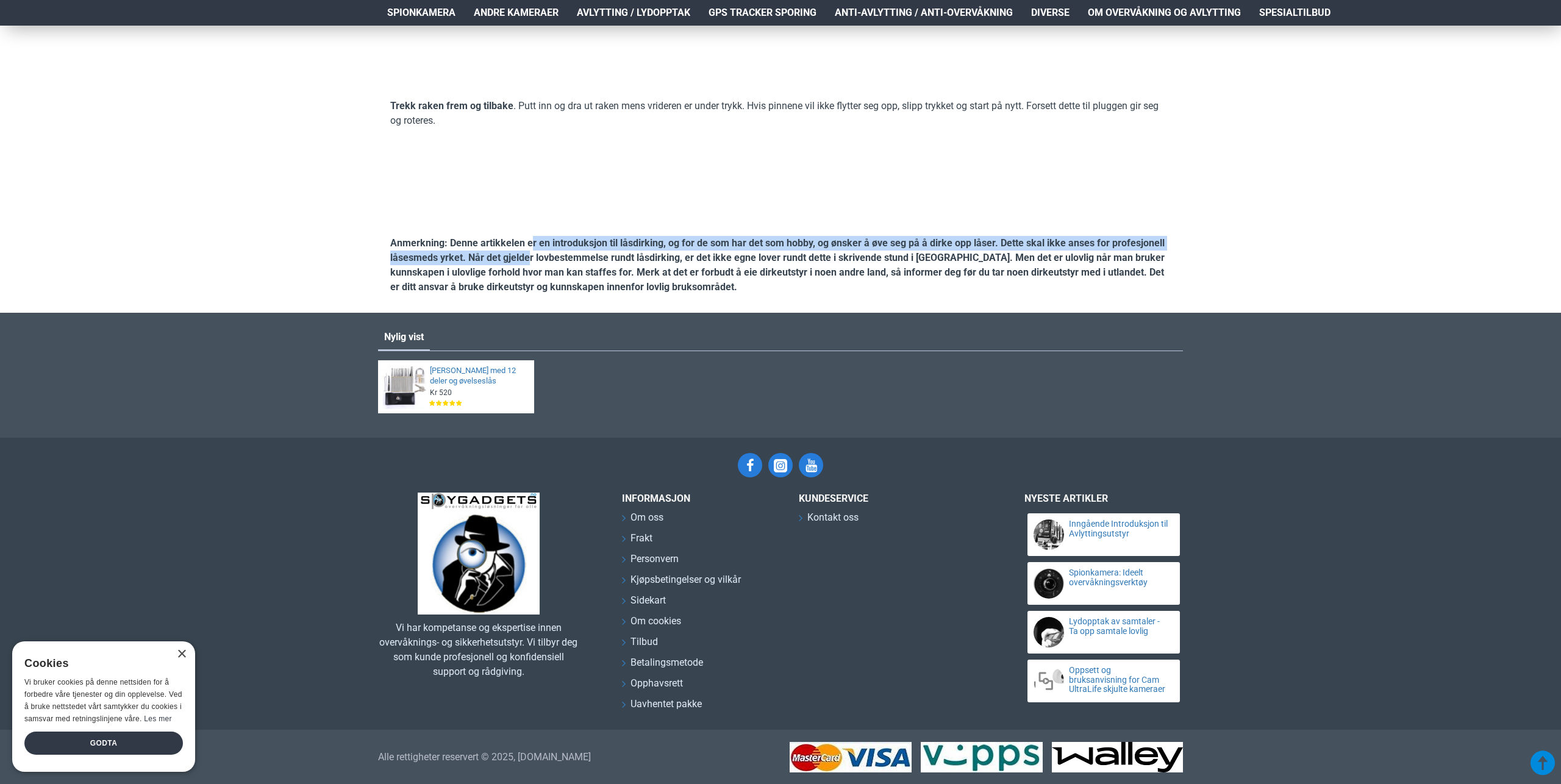
drag, startPoint x: 530, startPoint y: 378, endPoint x: 529, endPoint y: 399, distance: 21.0
click at [529, 293] on strong "Anmerkning: Denne artikkelen er en introduksjon til låsdirking, og for de som h…" at bounding box center [777, 264] width 775 height 56
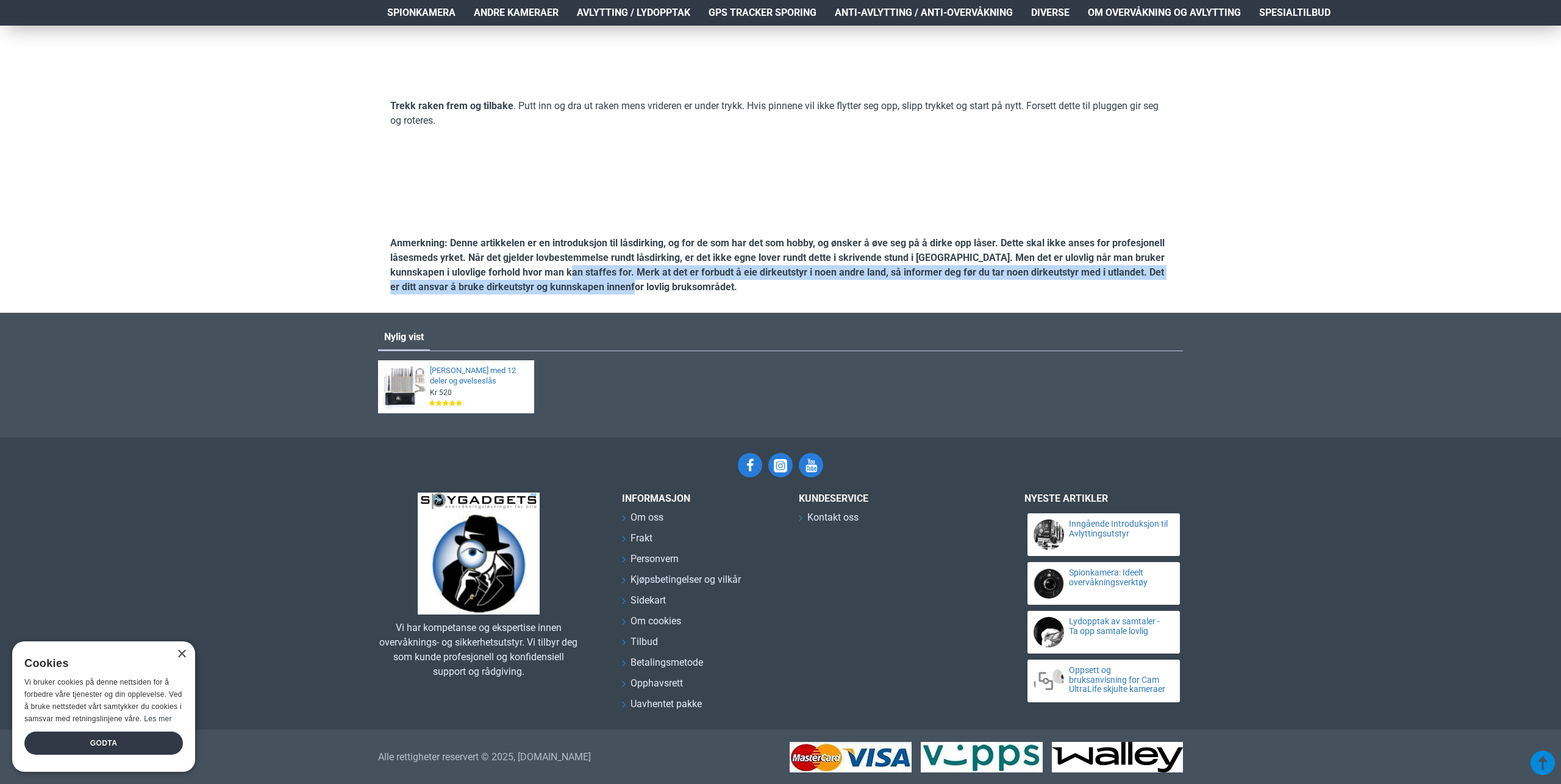
drag, startPoint x: 610, startPoint y: 421, endPoint x: 559, endPoint y: 411, distance: 52.0
click at [559, 293] on strong "Anmerkning: Denne artikkelen er en introduksjon til låsdirking, og for de som h…" at bounding box center [777, 264] width 775 height 56
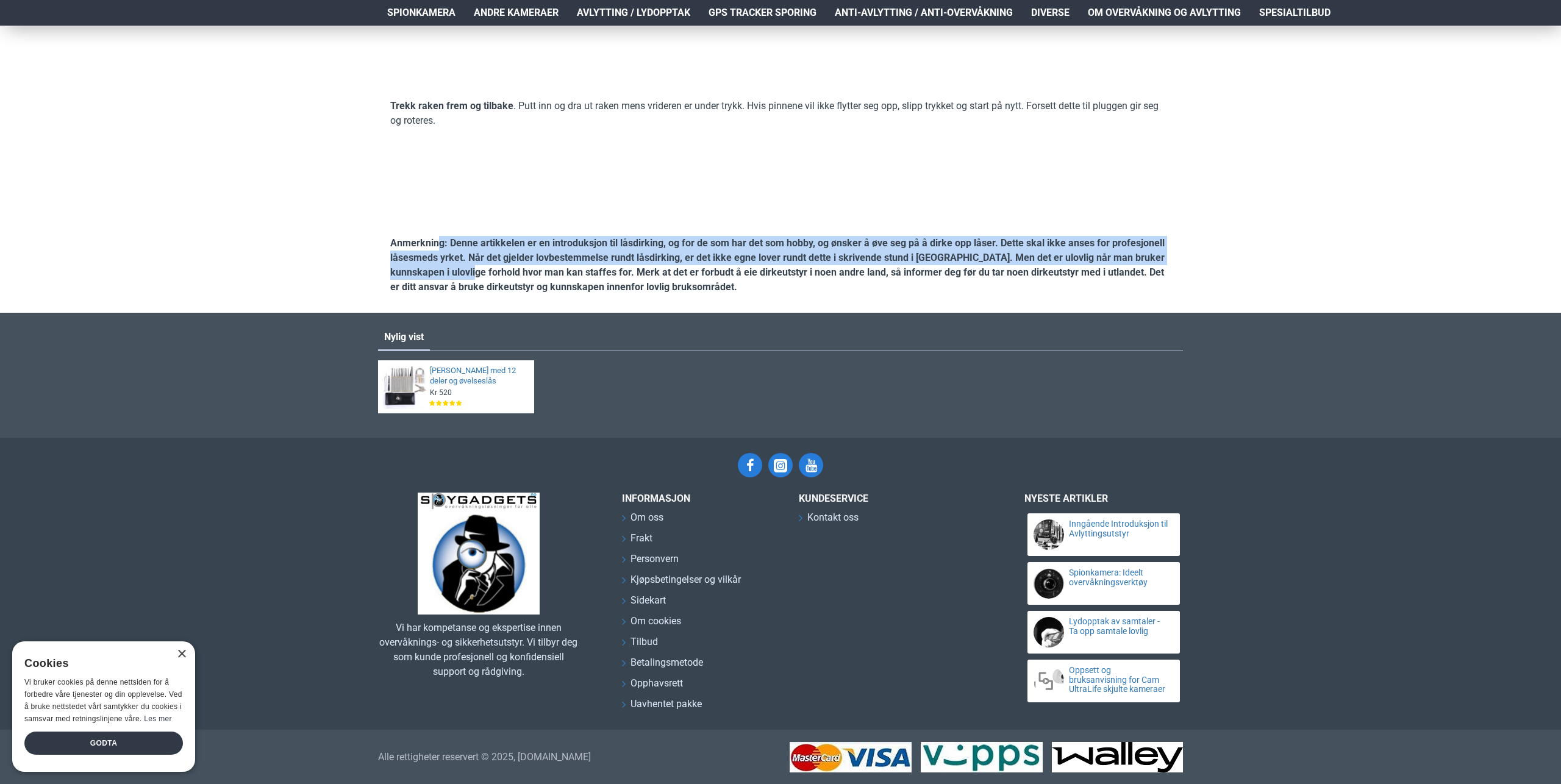
drag, startPoint x: 438, startPoint y: 386, endPoint x: 494, endPoint y: 409, distance: 60.5
click at [473, 294] on p "Anmerkning: Denne artikkelen er en introduksjon til låsdirking, og for de som h…" at bounding box center [780, 264] width 780 height 58
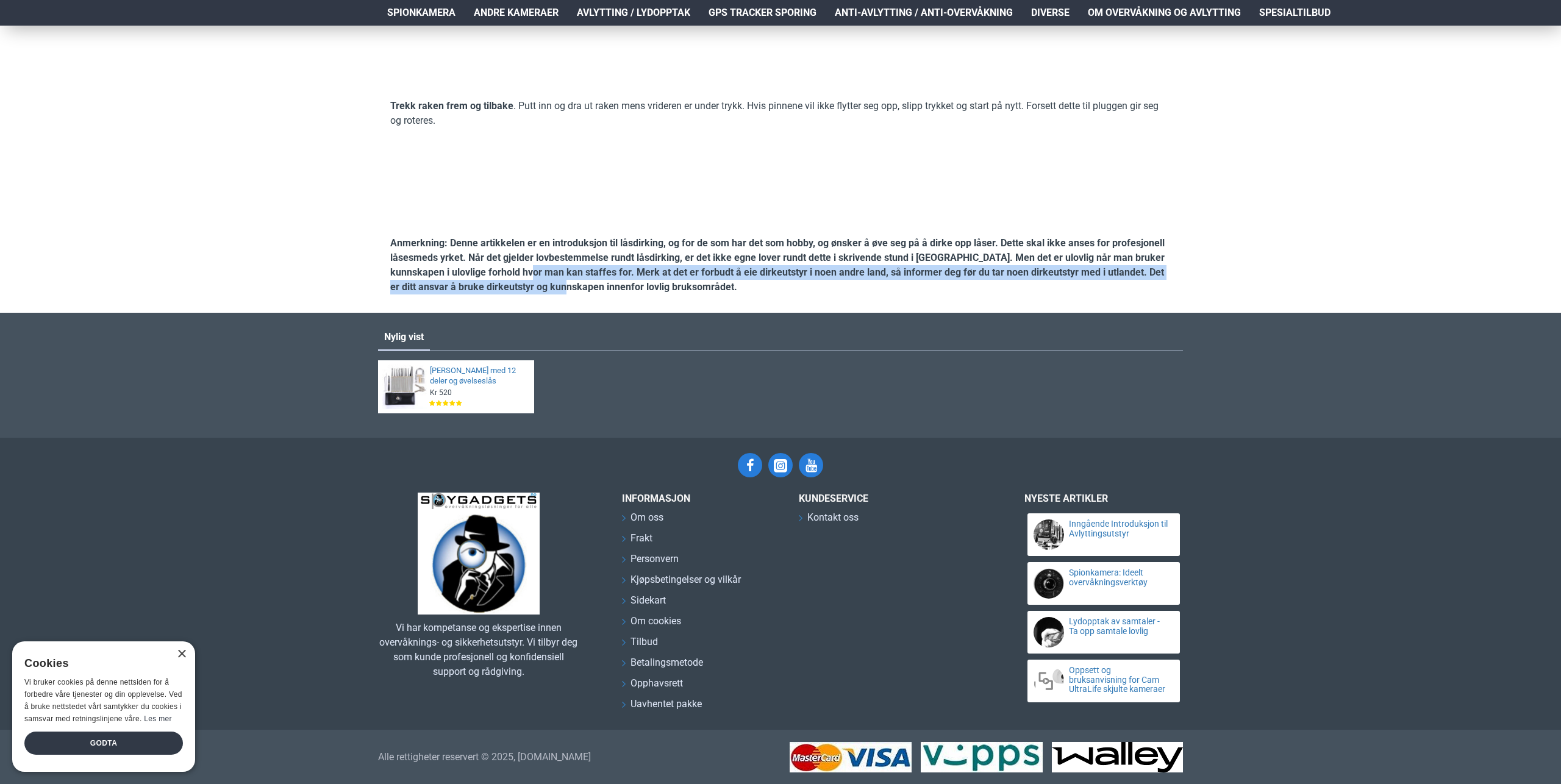
drag, startPoint x: 556, startPoint y: 418, endPoint x: 507, endPoint y: 402, distance: 51.5
click at [526, 293] on strong "Anmerkning: Denne artikkelen er en introduksjon til låsdirking, og for de som h…" at bounding box center [777, 264] width 775 height 56
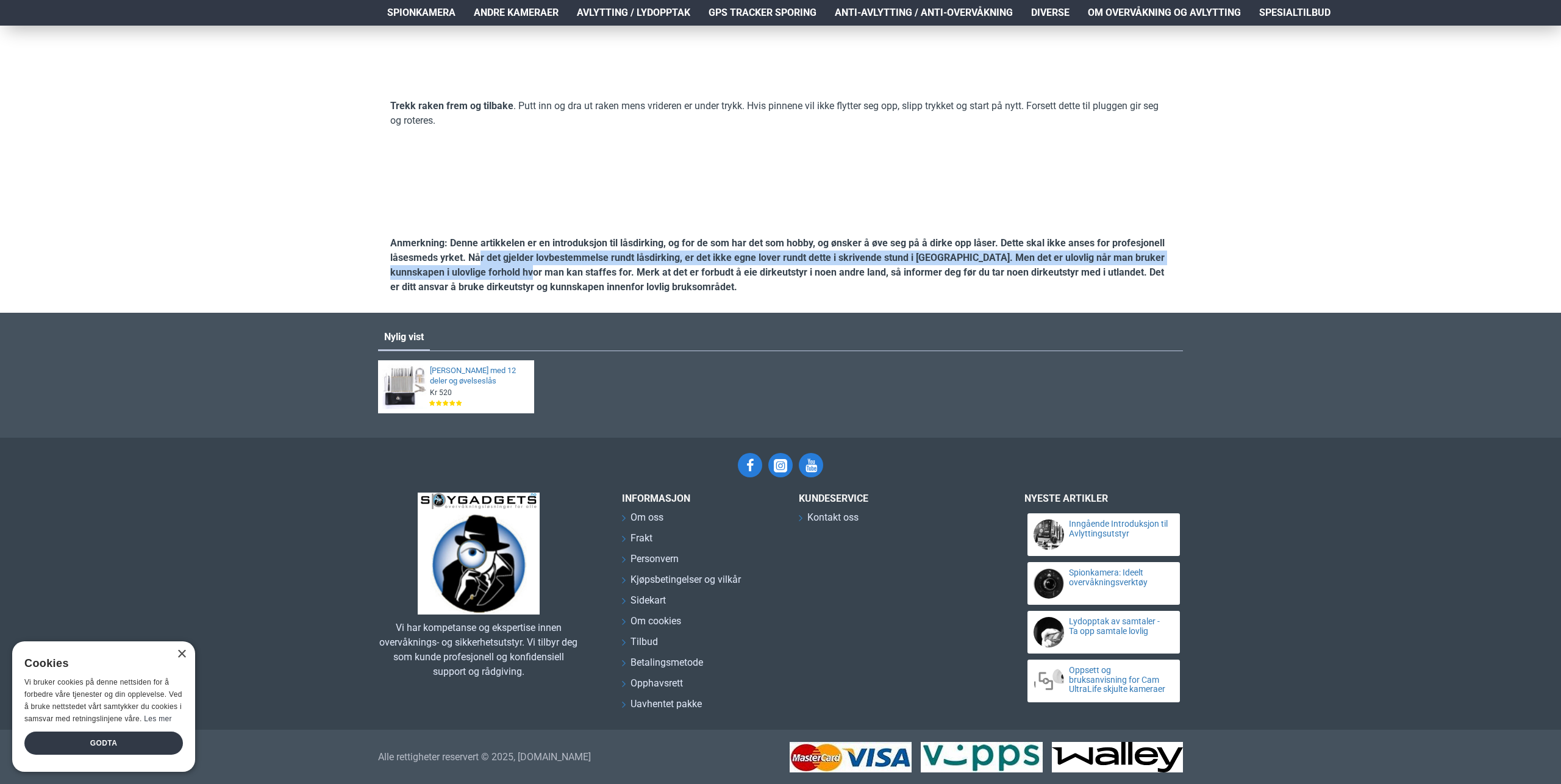
drag, startPoint x: 481, startPoint y: 394, endPoint x: 534, endPoint y: 404, distance: 53.9
click at [530, 293] on strong "Anmerkning: Denne artikkelen er en introduksjon til låsdirking, og for de som h…" at bounding box center [777, 264] width 775 height 56
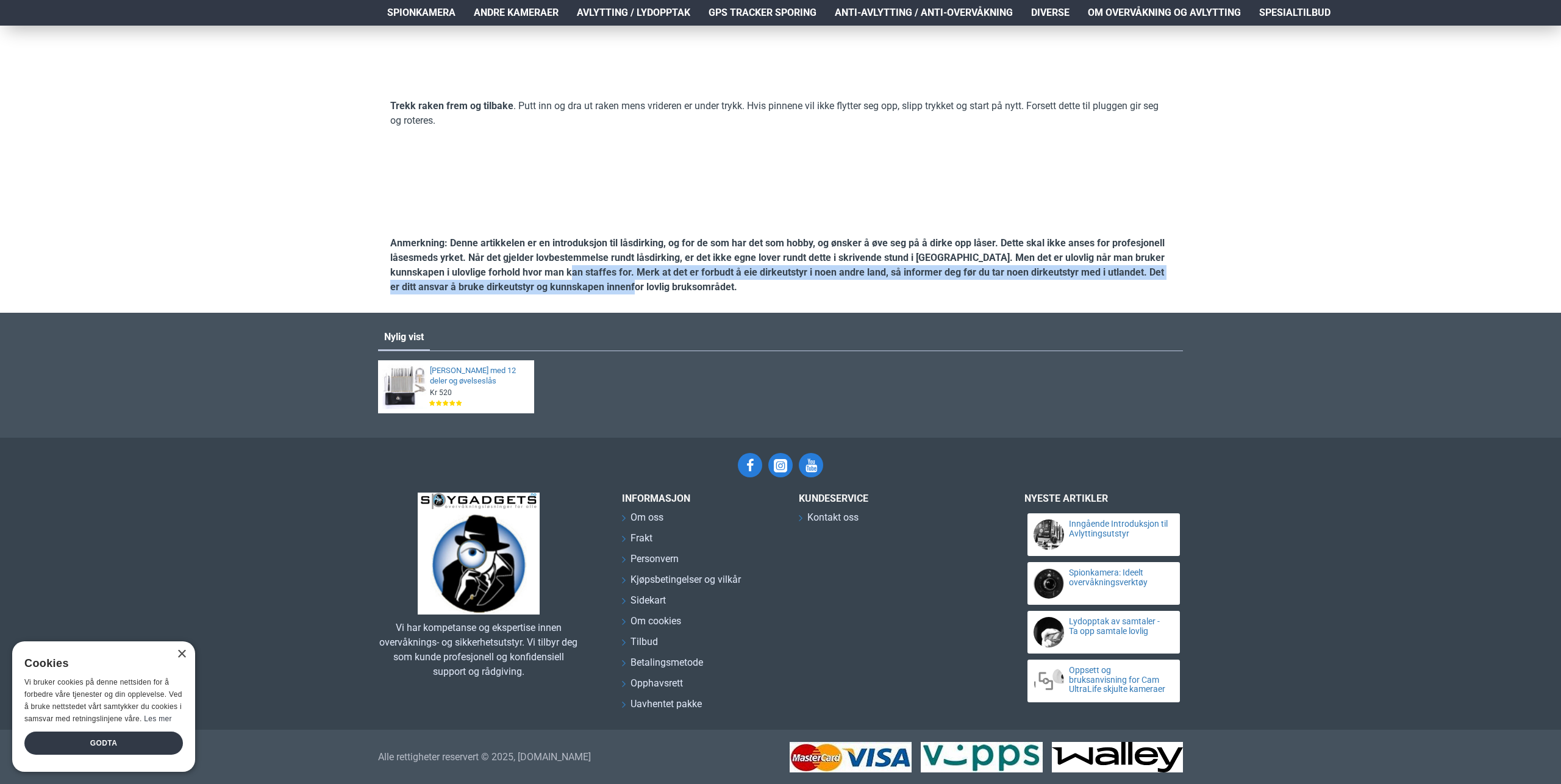
drag, startPoint x: 614, startPoint y: 420, endPoint x: 523, endPoint y: 392, distance: 95.2
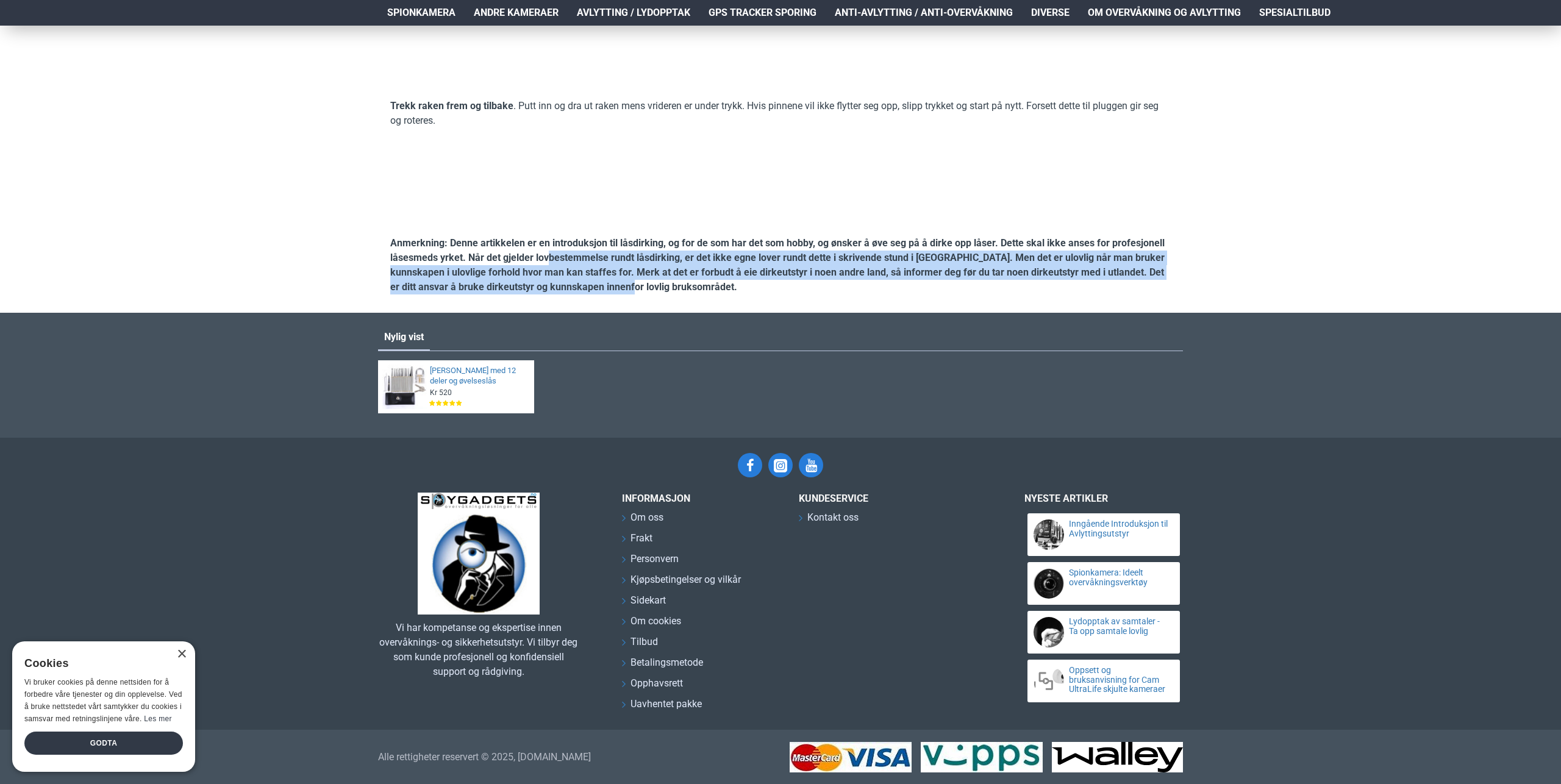
click at [549, 293] on strong "Anmerkning: Denne artikkelen er en introduksjon til låsdirking, og for de som h…" at bounding box center [777, 264] width 775 height 56
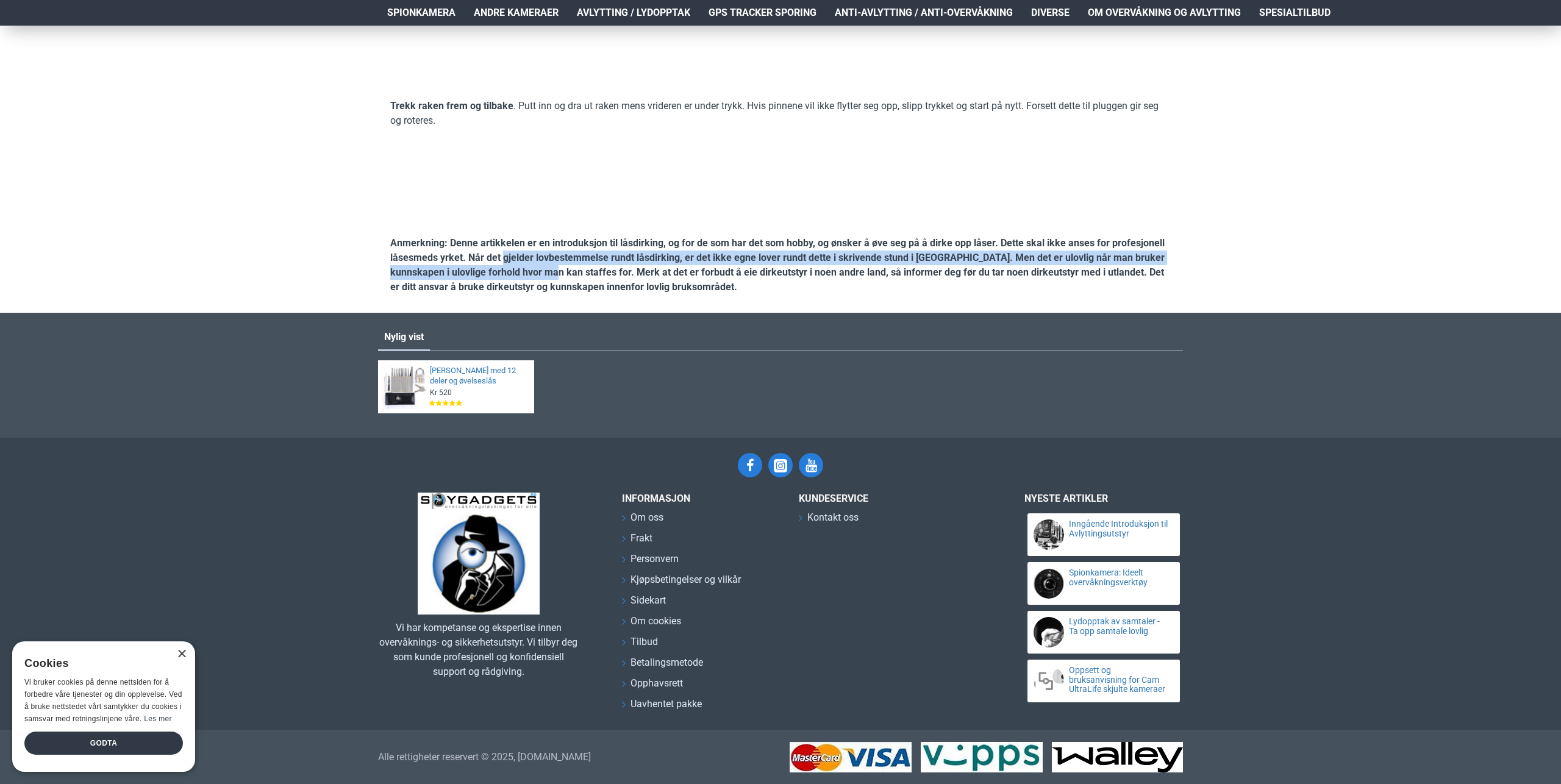
drag, startPoint x: 502, startPoint y: 388, endPoint x: 576, endPoint y: 416, distance: 79.1
click at [555, 293] on strong "Anmerkning: Denne artikkelen er en introduksjon til låsdirking, og for de som h…" at bounding box center [777, 264] width 775 height 56
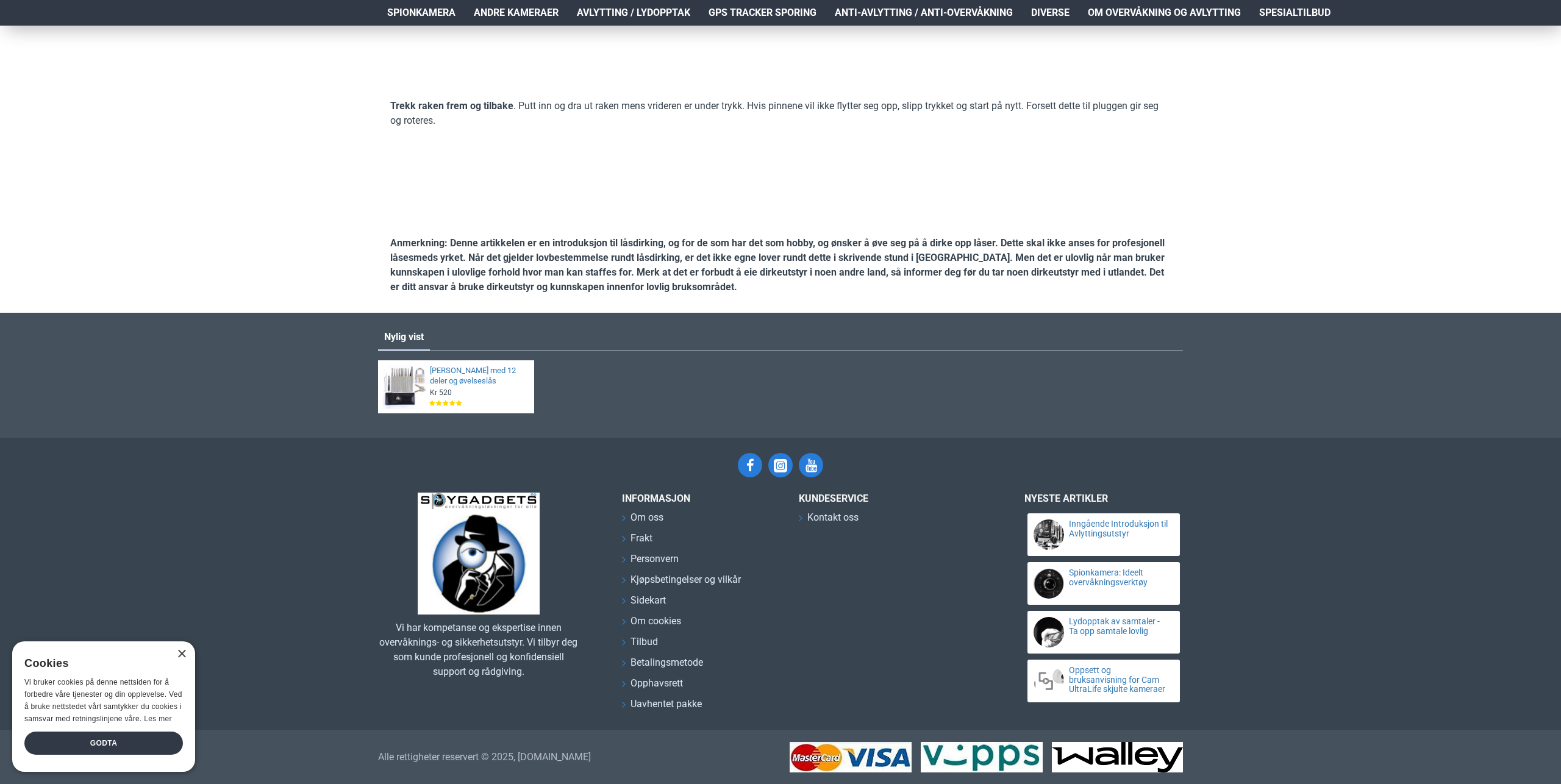
click at [579, 293] on strong "Anmerkning: Denne artikkelen er en introduksjon til låsdirking, og for de som h…" at bounding box center [777, 264] width 775 height 56
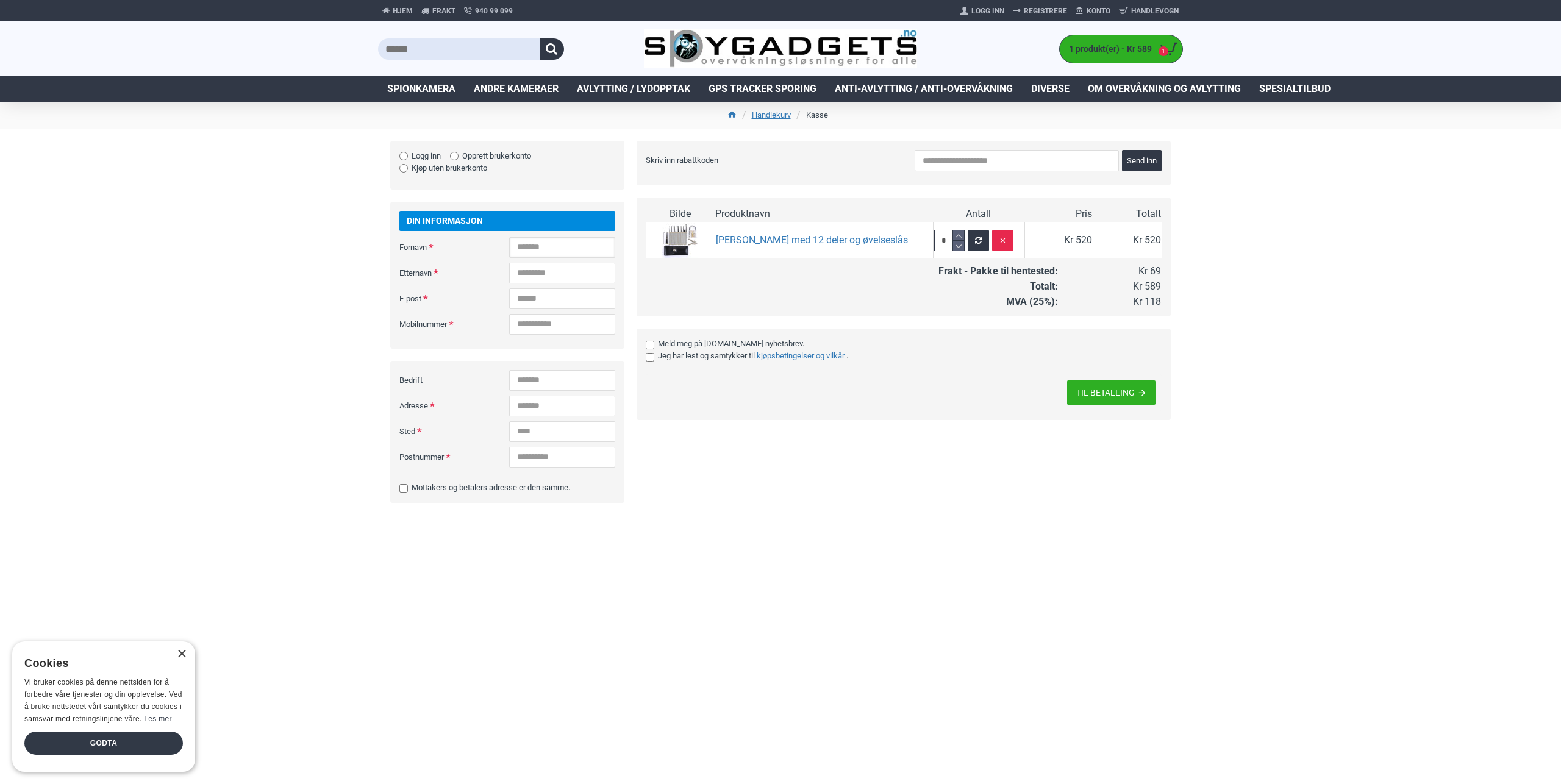
click at [509, 258] on input "Fornavn" at bounding box center [562, 247] width 106 height 21
type input "**********"
type input "******"
type input "**********"
type input "********"
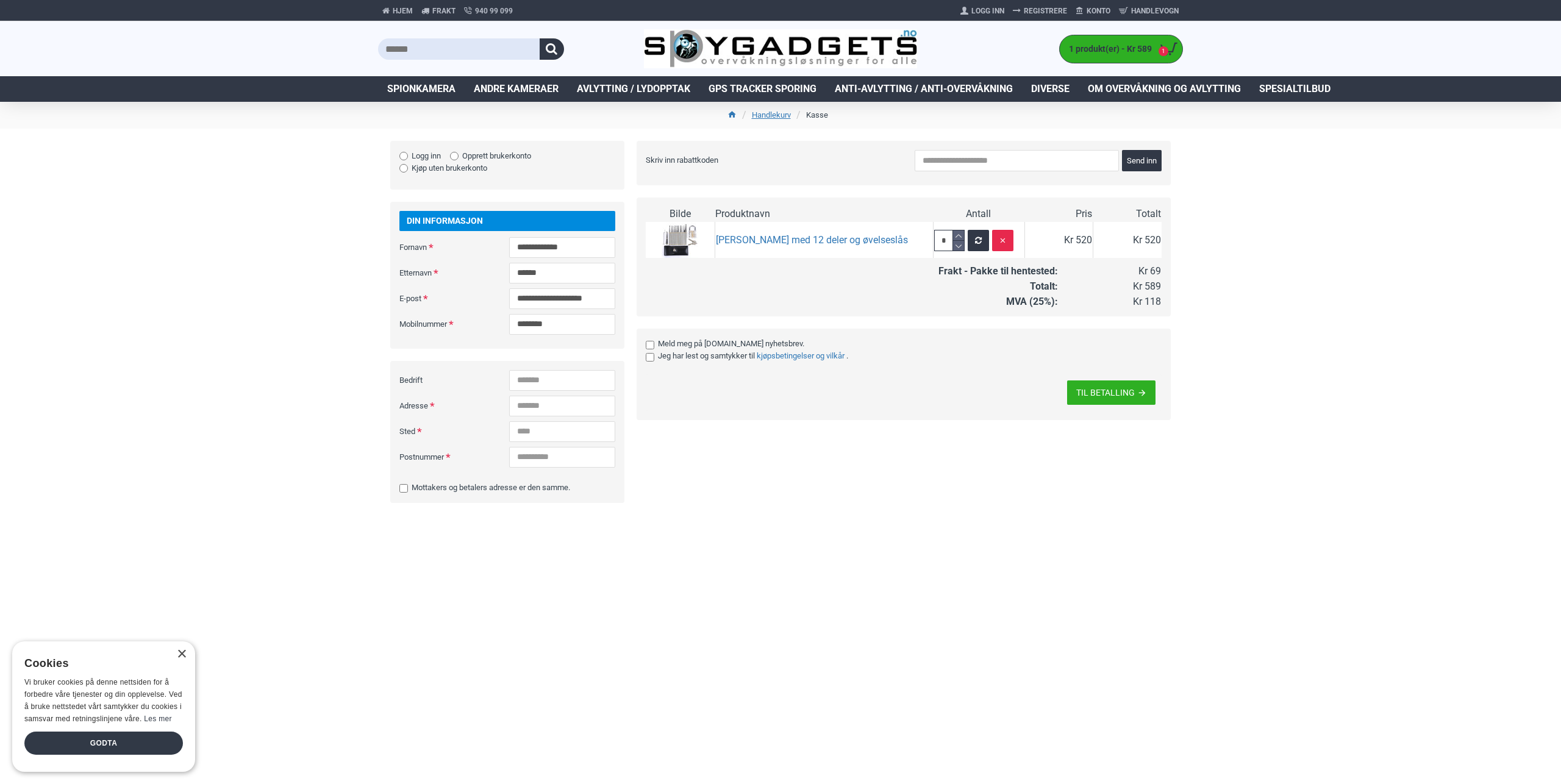
click at [709, 515] on div "Levering Shipping Options Frakt - Pakke til hentested - Kr 69 Betalingsmetode V…" at bounding box center [898, 328] width 547 height 374
click at [509, 416] on input "Adresse" at bounding box center [562, 406] width 106 height 21
paste input "**********"
click at [528, 416] on input "**********" at bounding box center [562, 406] width 106 height 21
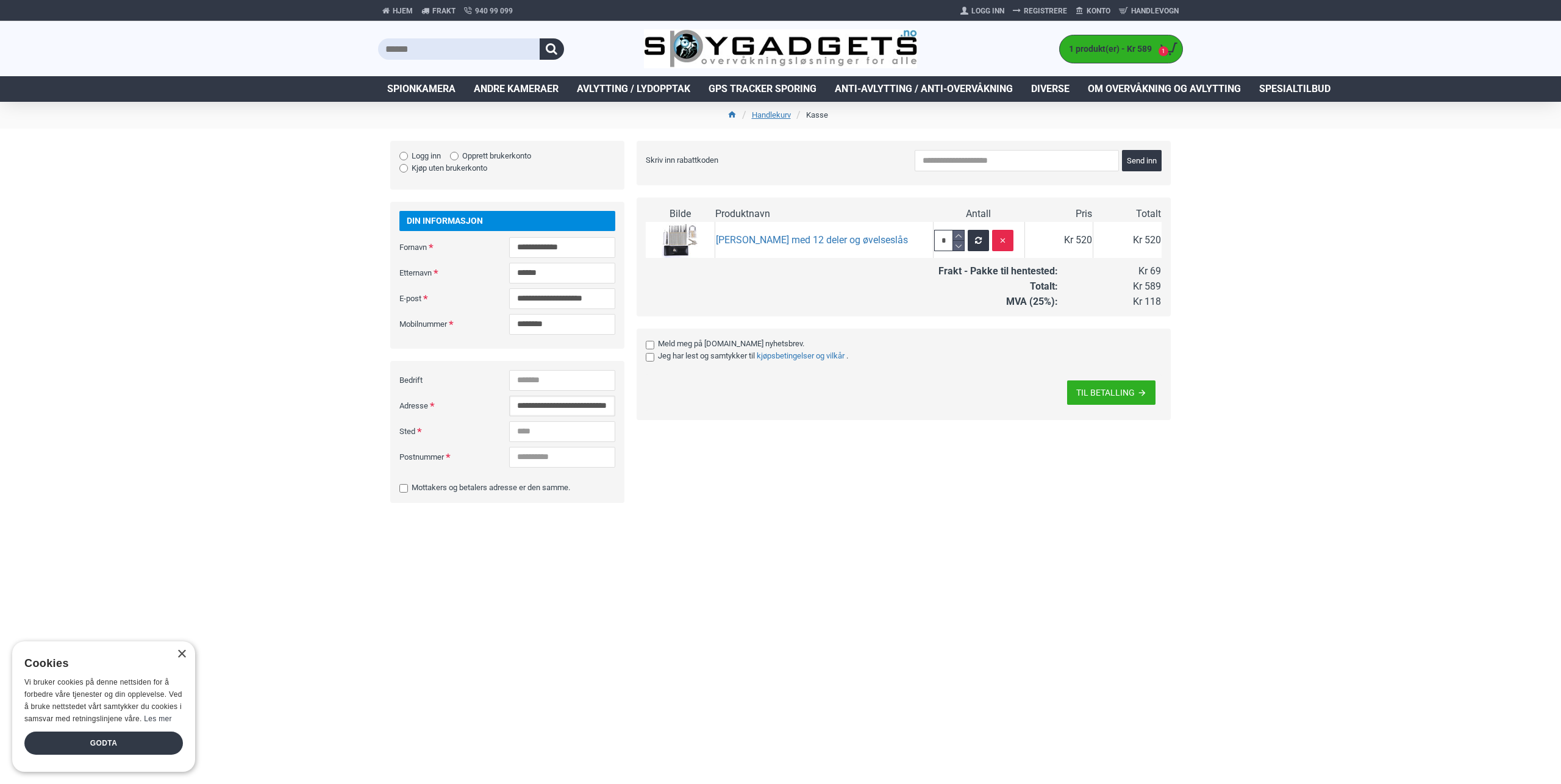
type input "**********"
click at [516, 442] on input "Sted" at bounding box center [562, 432] width 106 height 21
type input "******"
type input "****"
click at [931, 515] on div "Levering Shipping Options Frakt - Pakke til hentested - Kr 69 Betalingsmetode V…" at bounding box center [898, 328] width 547 height 374
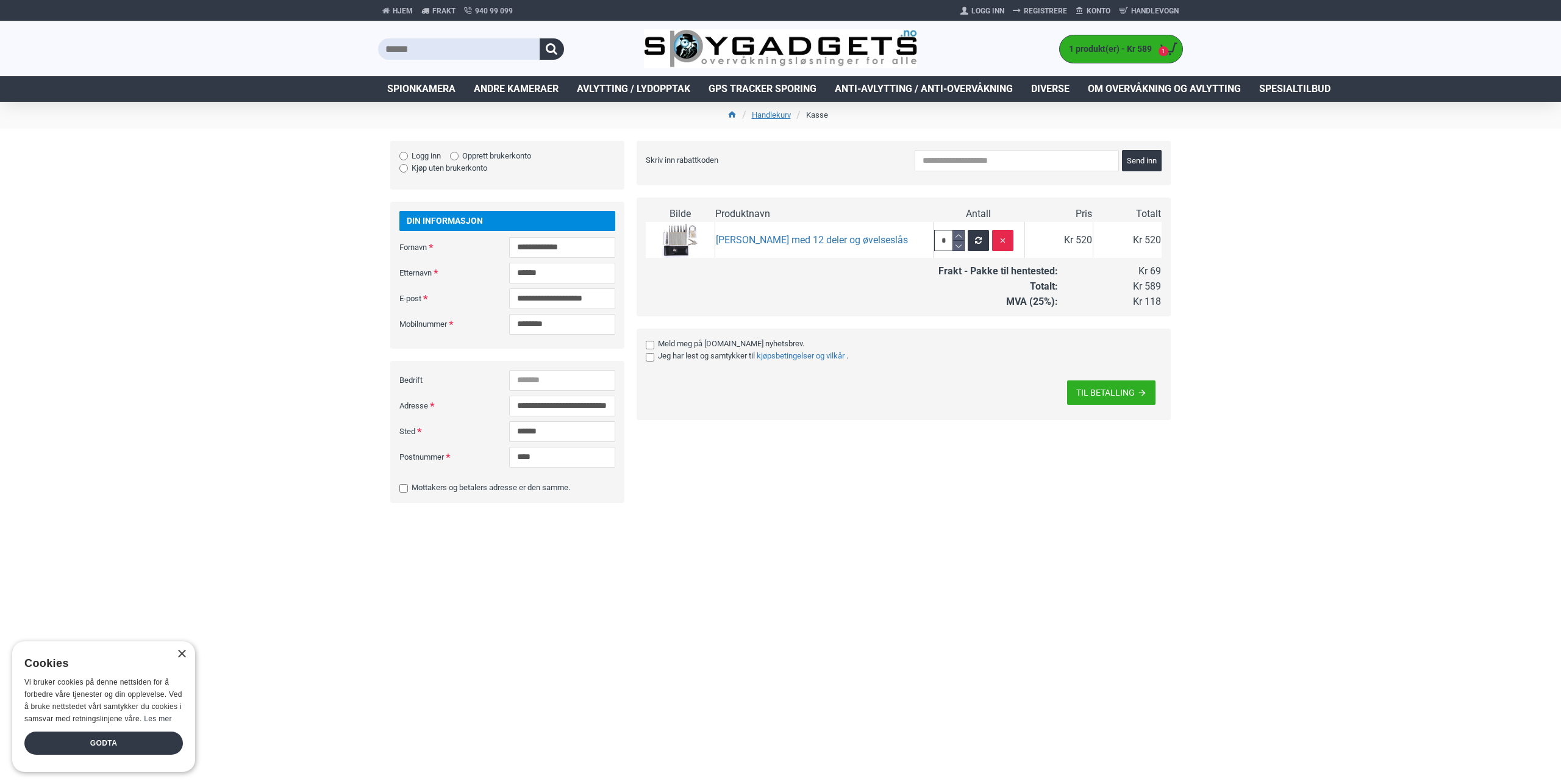
click at [760, 515] on div "Levering Shipping Options Frakt - Pakke til hentested - Kr 69 Betalingsmetode V…" at bounding box center [898, 328] width 547 height 374
click at [298, 360] on div "Hjem Frakt 940 99 099 Logg Inn Registrere Konto Handlevogn 1 1 produkt(er) - Kr…" at bounding box center [780, 392] width 1561 height 784
drag, startPoint x: 284, startPoint y: 317, endPoint x: 278, endPoint y: 297, distance: 20.9
click at [284, 316] on div "Hjem Frakt 940 99 099 Logg Inn Registrere Konto Handlevogn 1 1 produkt(er) - Kr…" at bounding box center [780, 392] width 1561 height 784
click at [278, 297] on div "Hjem Frakt 940 99 099 Logg Inn Registrere Konto Handlevogn 1 1 produkt(er) - Kr…" at bounding box center [780, 392] width 1561 height 784
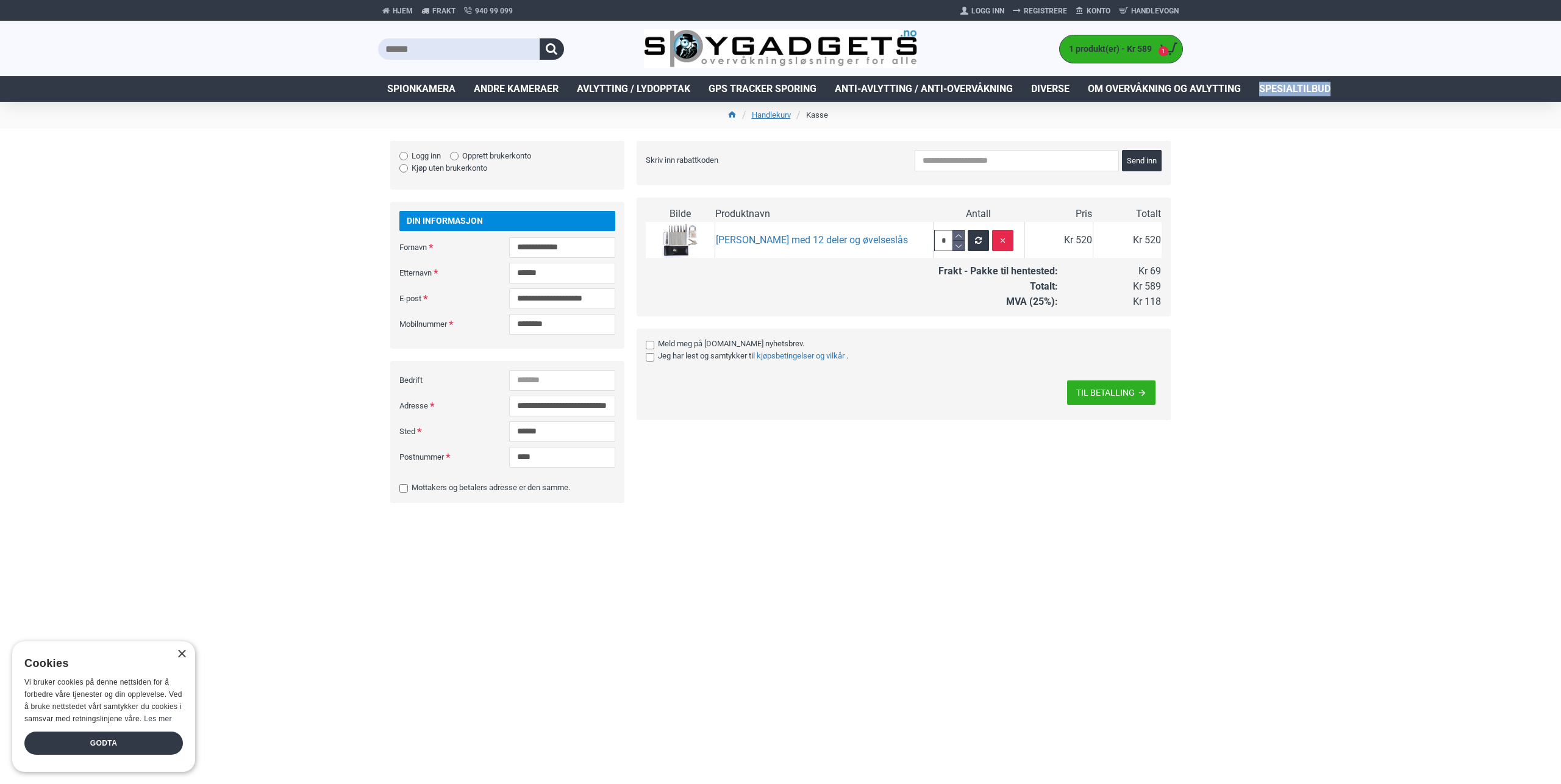
click at [276, 294] on div "Hjem Frakt 940 99 099 Logg Inn Registrere Konto Handlevogn 1 1 produkt(er) - Kr…" at bounding box center [780, 392] width 1561 height 784
click at [276, 293] on div "Hjem Frakt 940 99 099 Logg Inn Registrere Konto Handlevogn 1 1 produkt(er) - Kr…" at bounding box center [780, 392] width 1561 height 784
click at [276, 283] on div "Hjem Frakt 940 99 099 Logg Inn Registrere Konto Handlevogn 1 1 produkt(er) - Kr…" at bounding box center [780, 392] width 1561 height 784
click at [291, 349] on div "Hjem Frakt 940 99 099 Logg Inn Registrere Konto Handlevogn 1 1 produkt(er) - Kr…" at bounding box center [780, 392] width 1561 height 784
drag, startPoint x: 284, startPoint y: 332, endPoint x: 277, endPoint y: 313, distance: 20.2
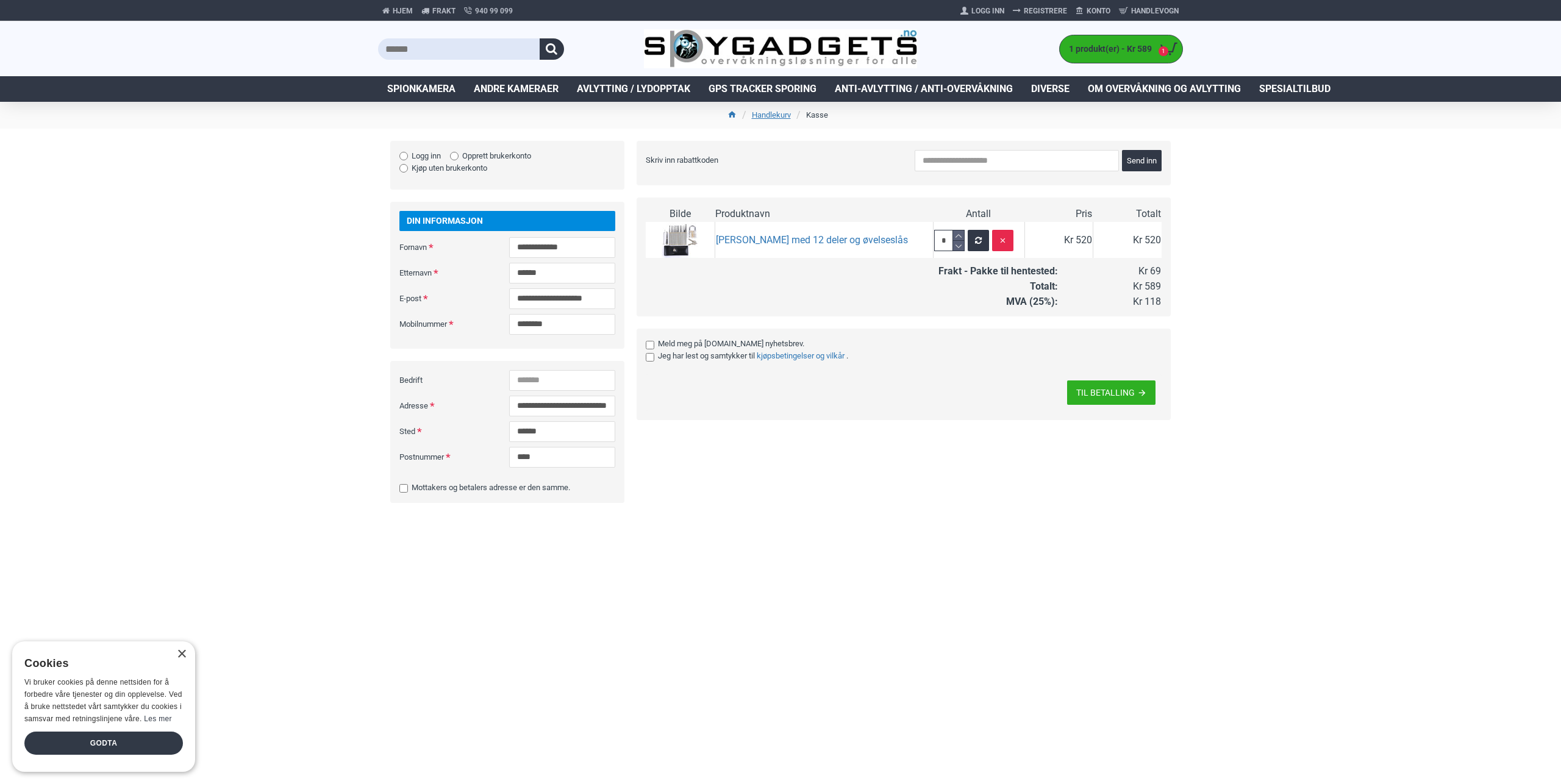
click at [284, 330] on div "Hjem Frakt 940 99 099 Logg Inn Registrere Konto Handlevogn 1 1 produkt(er) - Kr…" at bounding box center [780, 392] width 1561 height 784
click at [279, 306] on div "Hjem Frakt 940 99 099 Logg Inn Registrere Konto Handlevogn 1 1 produkt(er) - Kr…" at bounding box center [780, 392] width 1561 height 784
click at [279, 305] on div "Hjem Frakt 940 99 099 Logg Inn Registrere Konto Handlevogn 1 1 produkt(er) - Kr…" at bounding box center [780, 392] width 1561 height 784
click at [301, 351] on div "Hjem Frakt 940 99 099 Logg Inn Registrere Konto Handlevogn 1 1 produkt(er) - Kr…" at bounding box center [780, 392] width 1561 height 784
click at [730, 515] on div "Levering Shipping Options Frakt - Pakke til hentested - Kr 69 Betalingsmetode V…" at bounding box center [898, 328] width 547 height 374
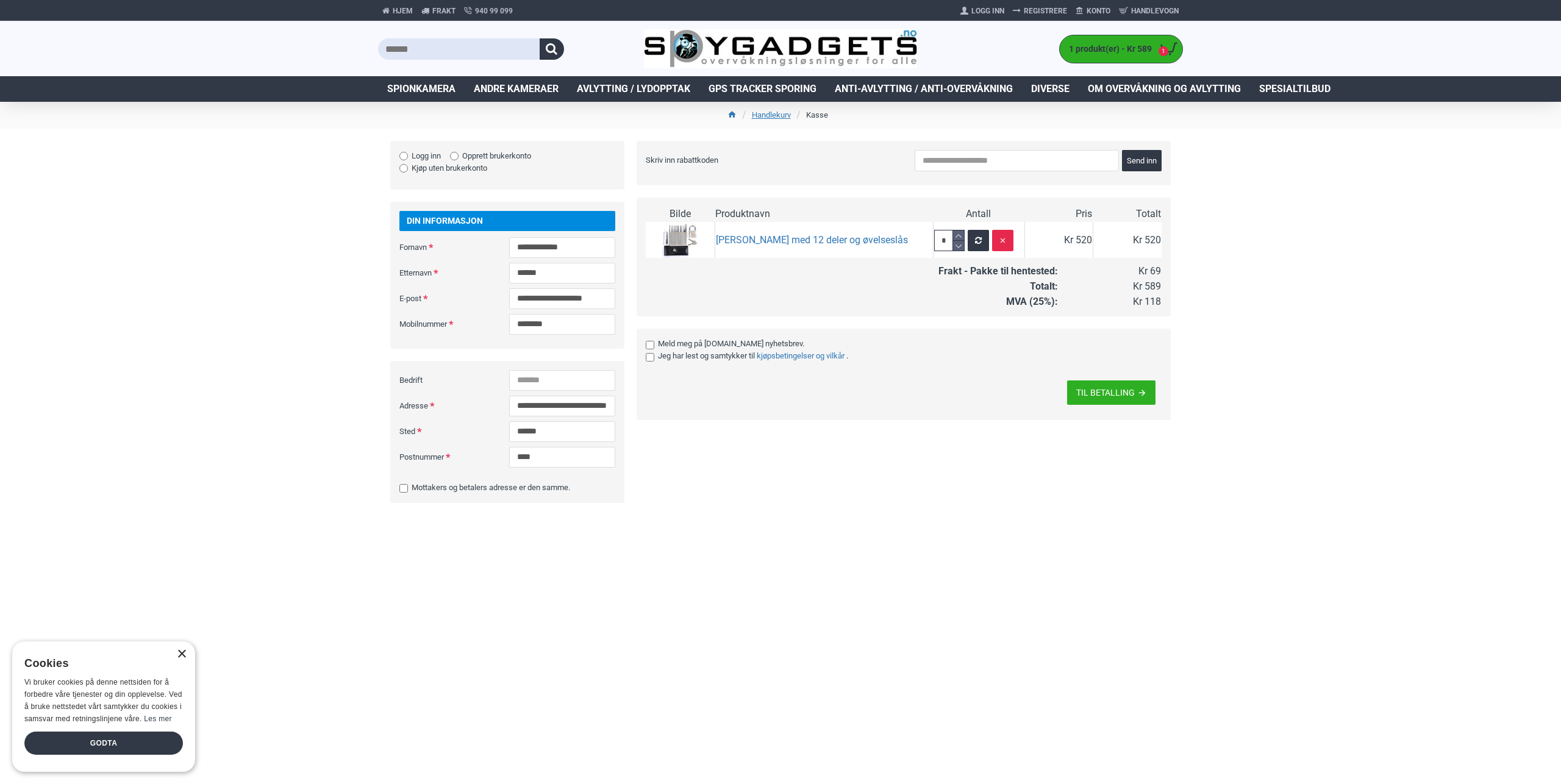
click at [181, 654] on div "×" at bounding box center [181, 654] width 9 height 9
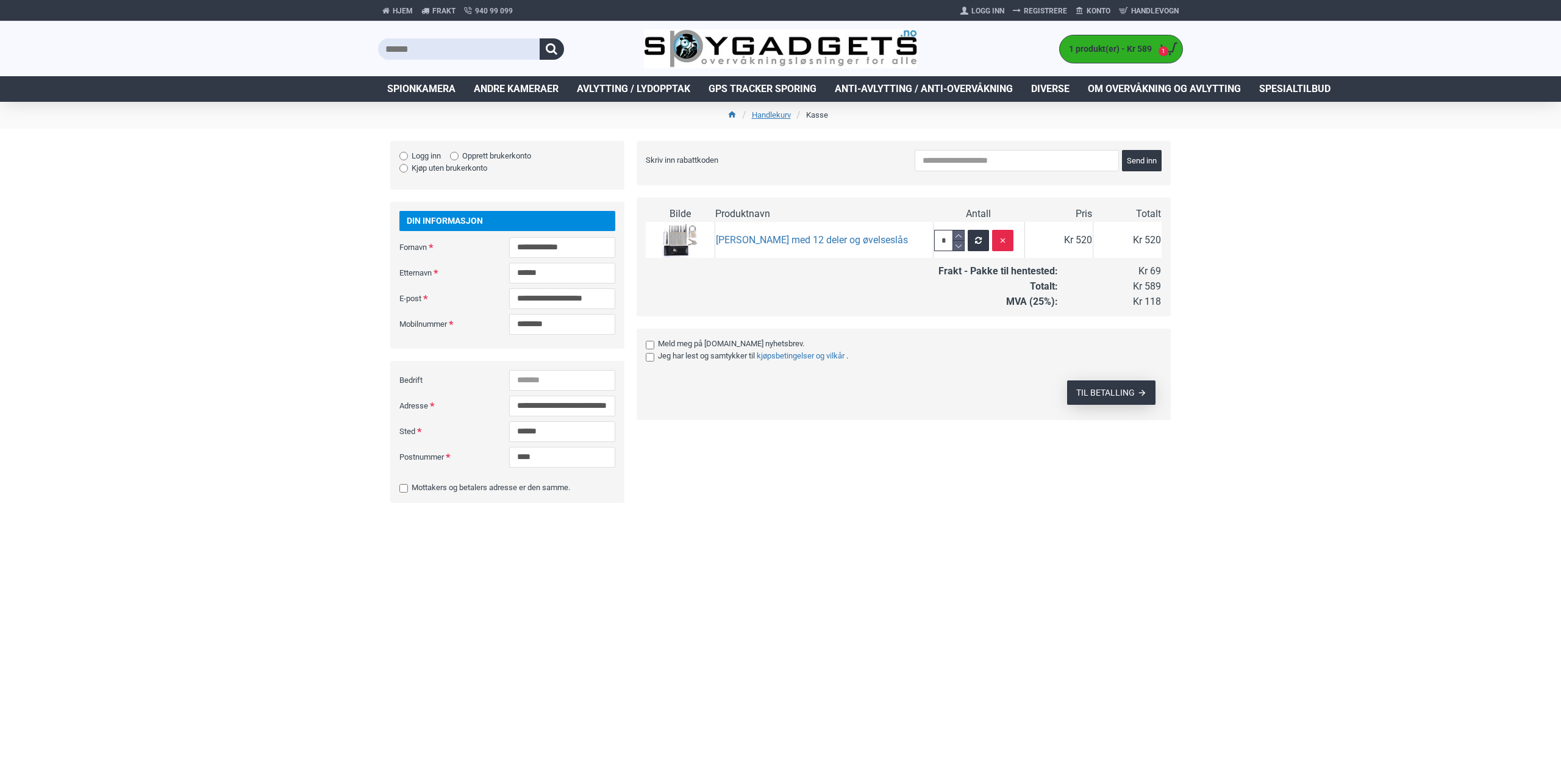
click at [1124, 391] on span "TIL BETALLING" at bounding box center [1105, 392] width 58 height 9
click at [858, 487] on div "Levering Shipping Options Frakt - Pakke til hentested - Kr 69 Betalingsmetode V…" at bounding box center [898, 328] width 547 height 374
click at [1141, 405] on button "TIL BETALLING" at bounding box center [1111, 408] width 88 height 24
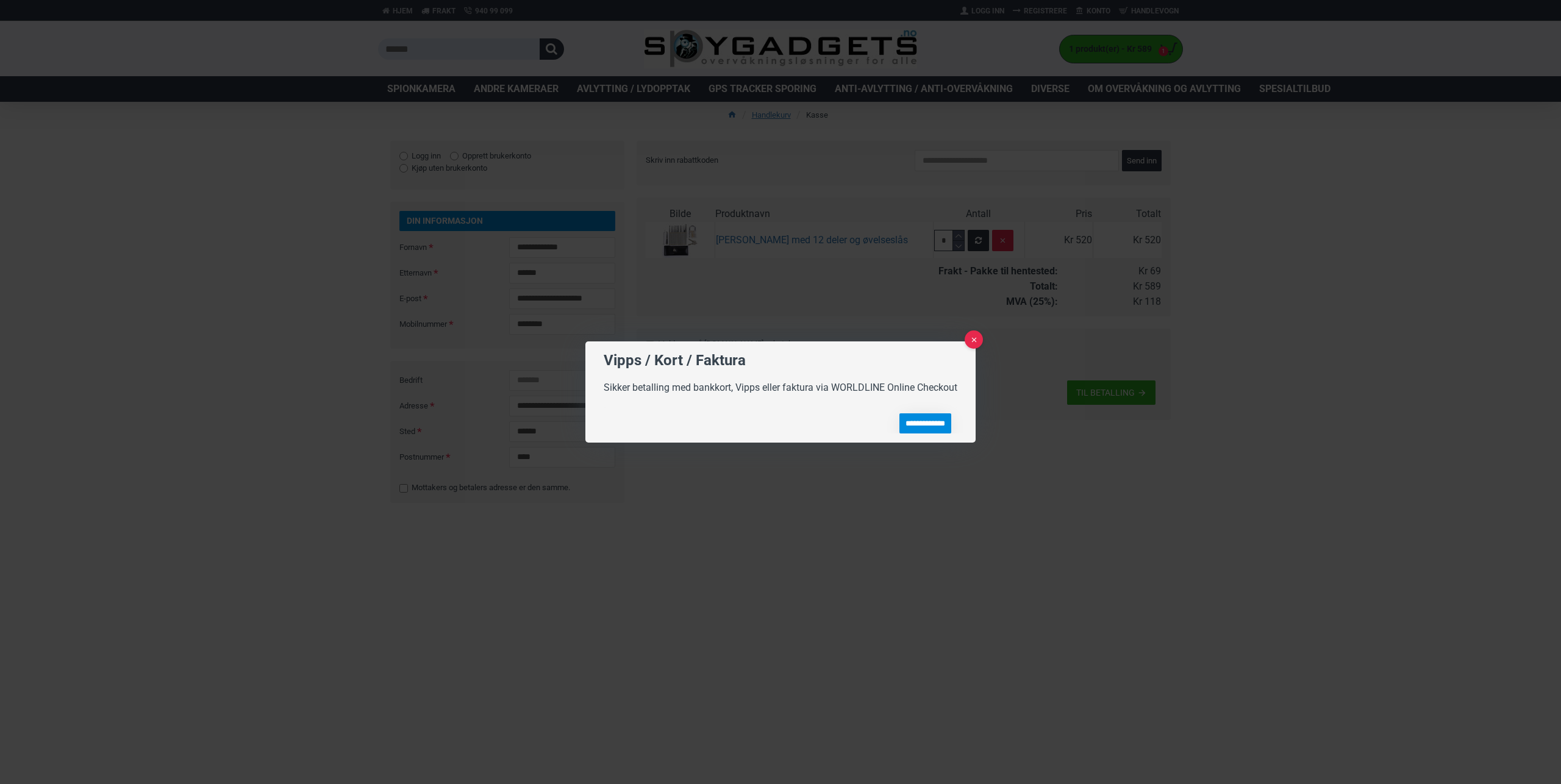
click at [931, 421] on input "**********" at bounding box center [925, 423] width 52 height 20
type input "**********"
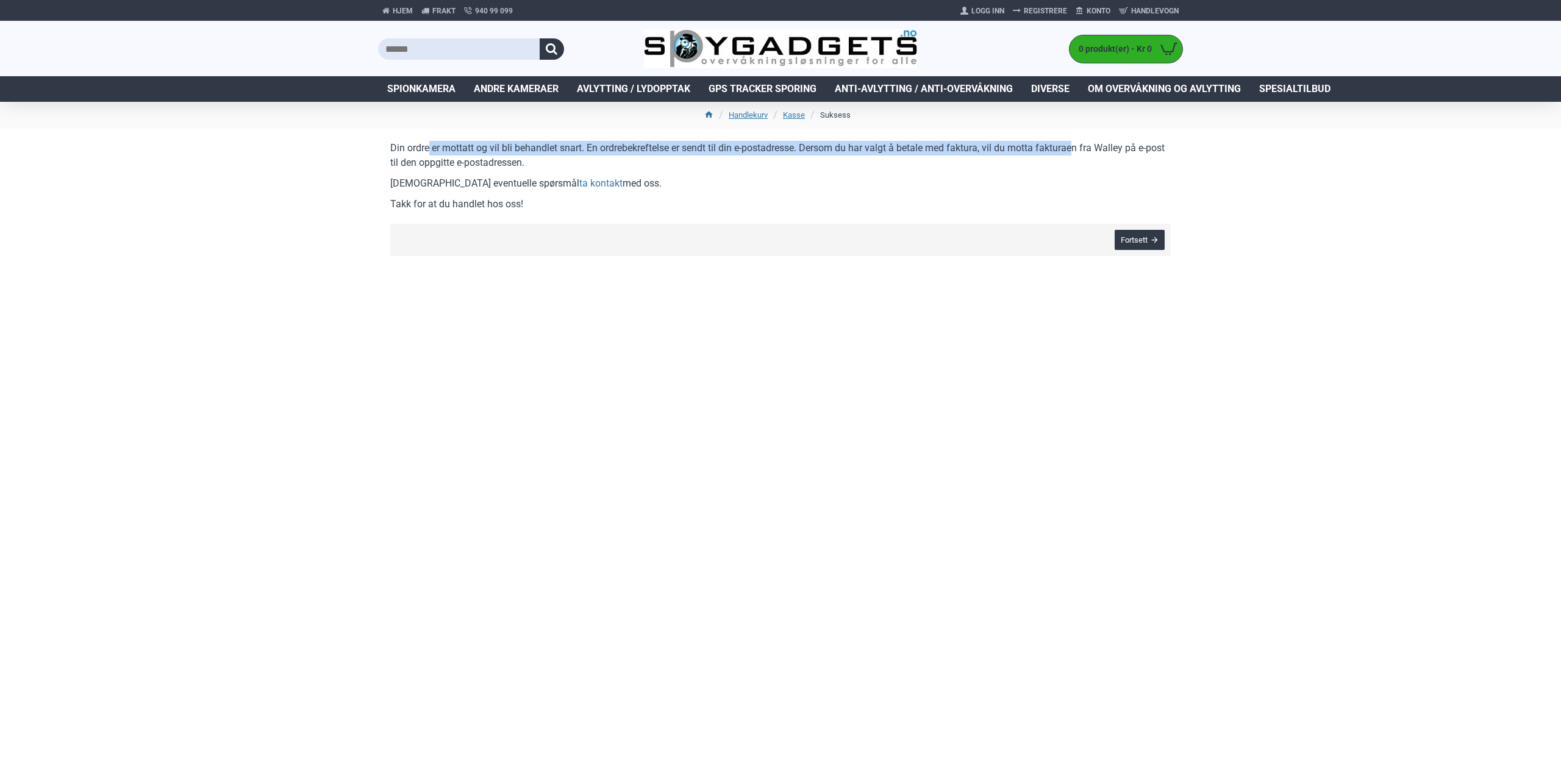
drag, startPoint x: 1079, startPoint y: 148, endPoint x: 428, endPoint y: 147, distance: 651.0
click at [428, 147] on p "Din ordre er mottatt og vil bli behandlet snart. En ordrebekreftelse er sendt t…" at bounding box center [780, 155] width 780 height 29
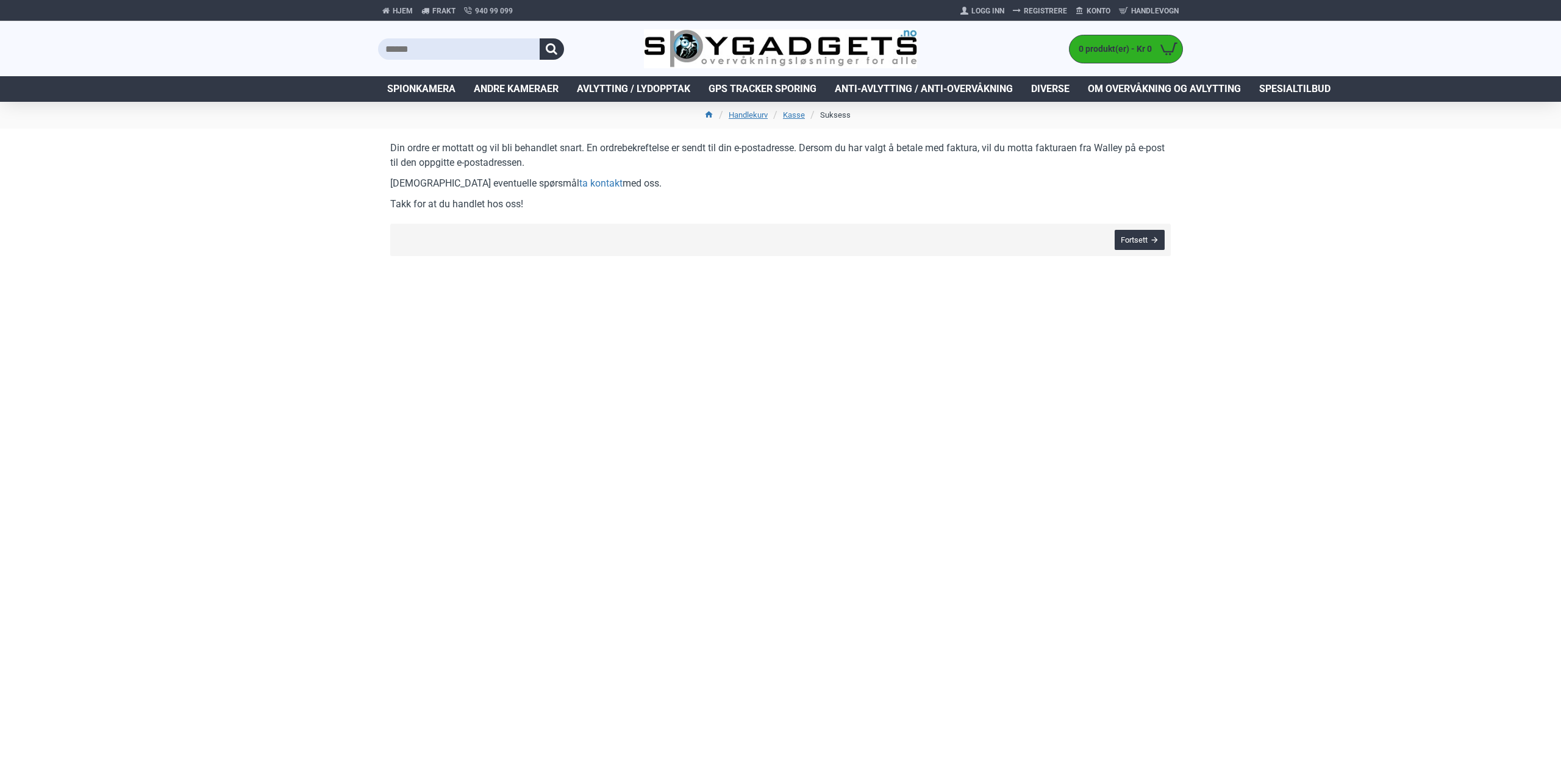
click at [362, 163] on div "Hjem Frakt 940 99 099 Logg Inn Registrere Konto Handlevogn 1 0 produkt(er) - Kr…" at bounding box center [780, 392] width 1561 height 784
click at [751, 40] on img at bounding box center [781, 49] width 274 height 40
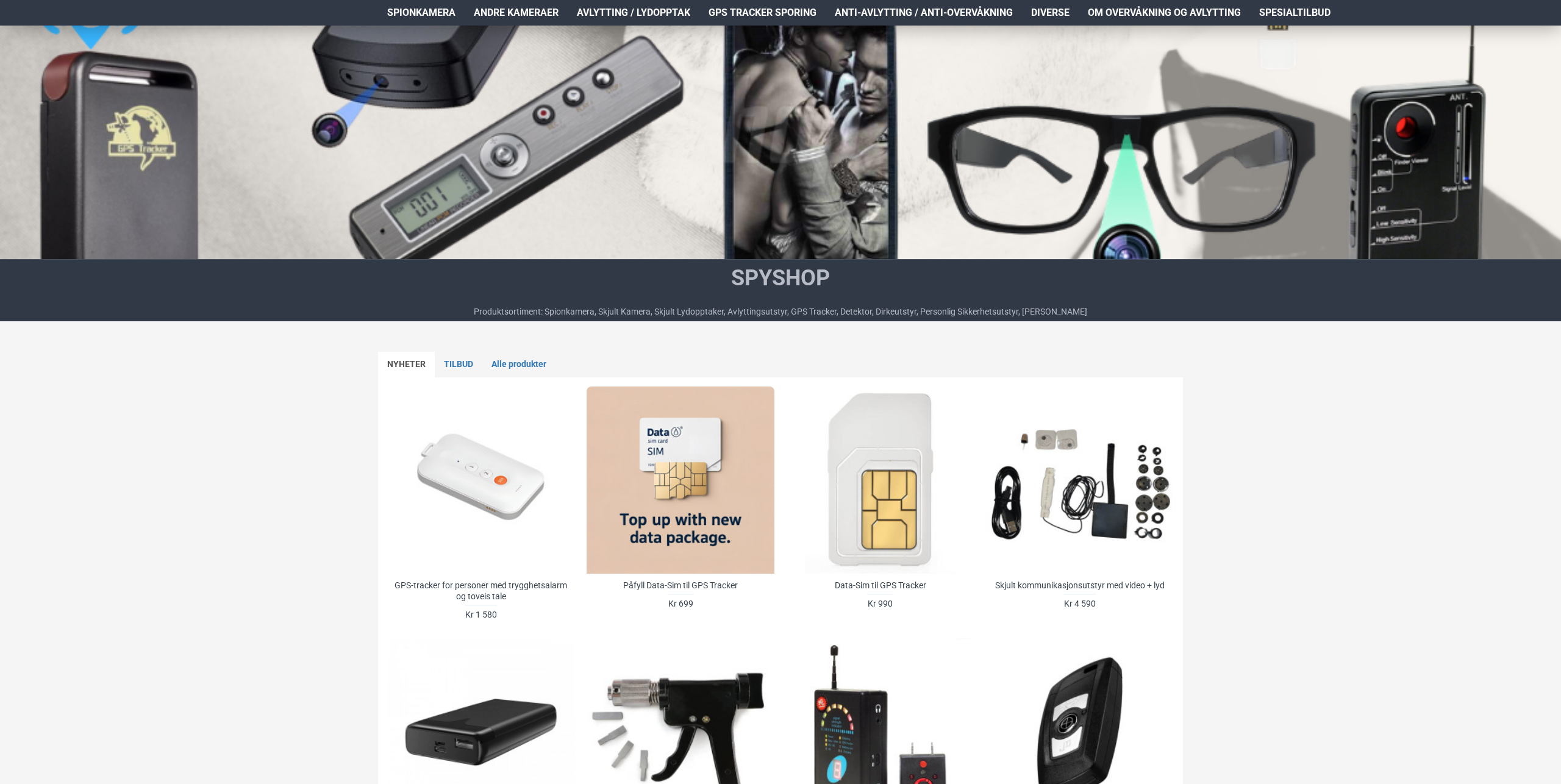
scroll to position [505, 0]
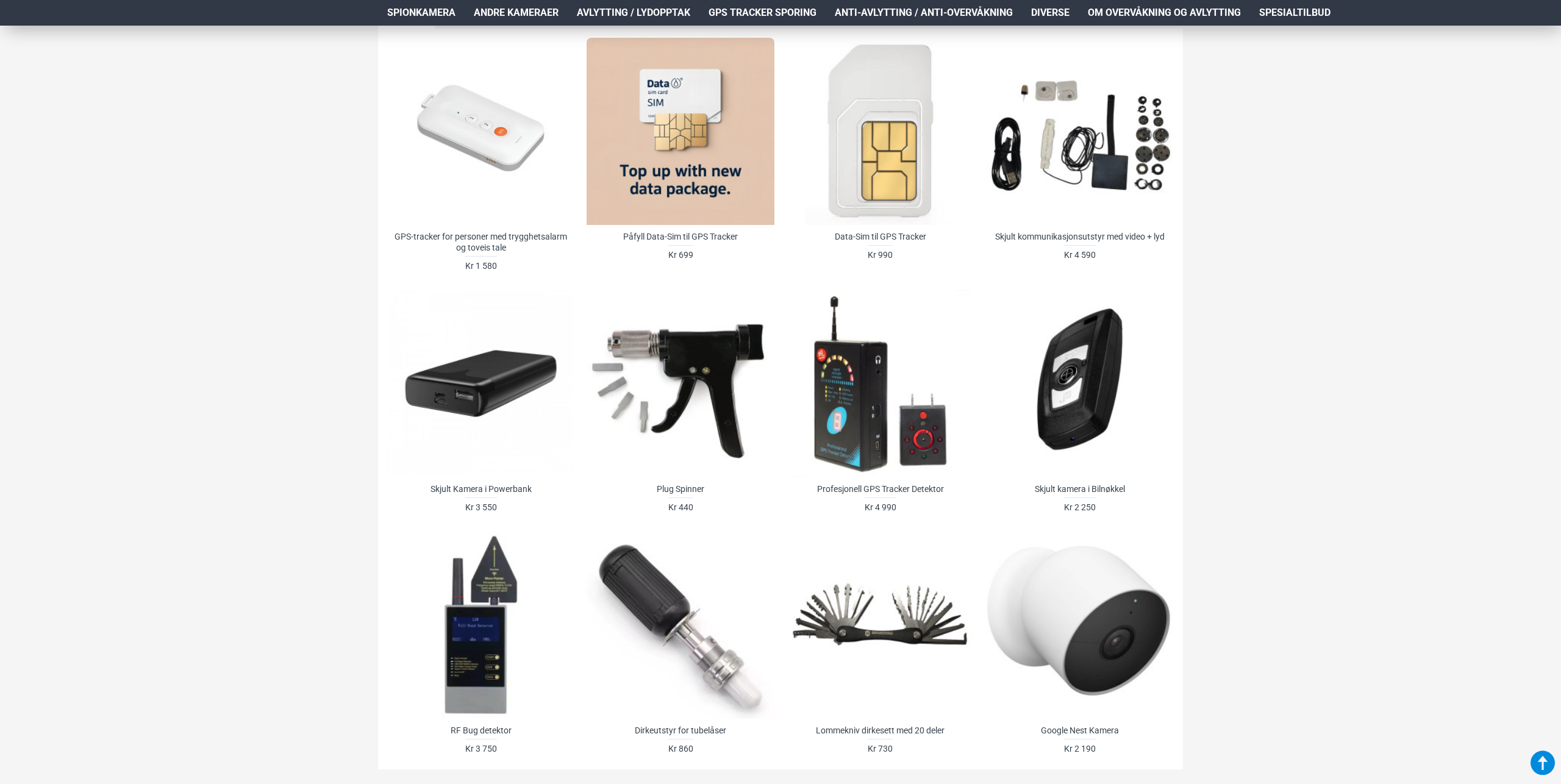
click at [283, 428] on div "NYHETER TILBUD Alle produkter GPS-tracker for personer med trygghetsalarm og to…" at bounding box center [780, 395] width 1561 height 846
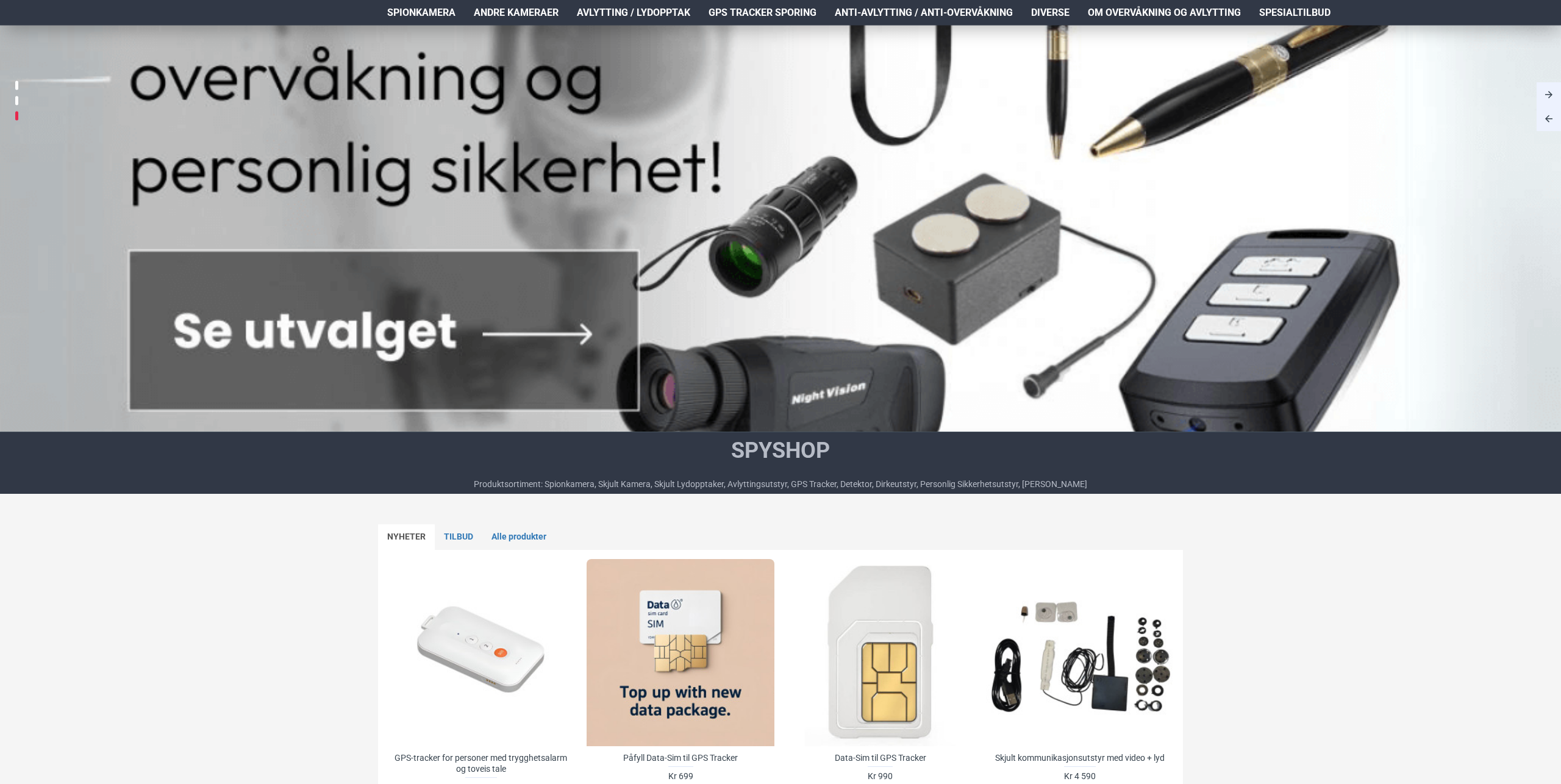
scroll to position [253, 0]
